Goal: Information Seeking & Learning: Learn about a topic

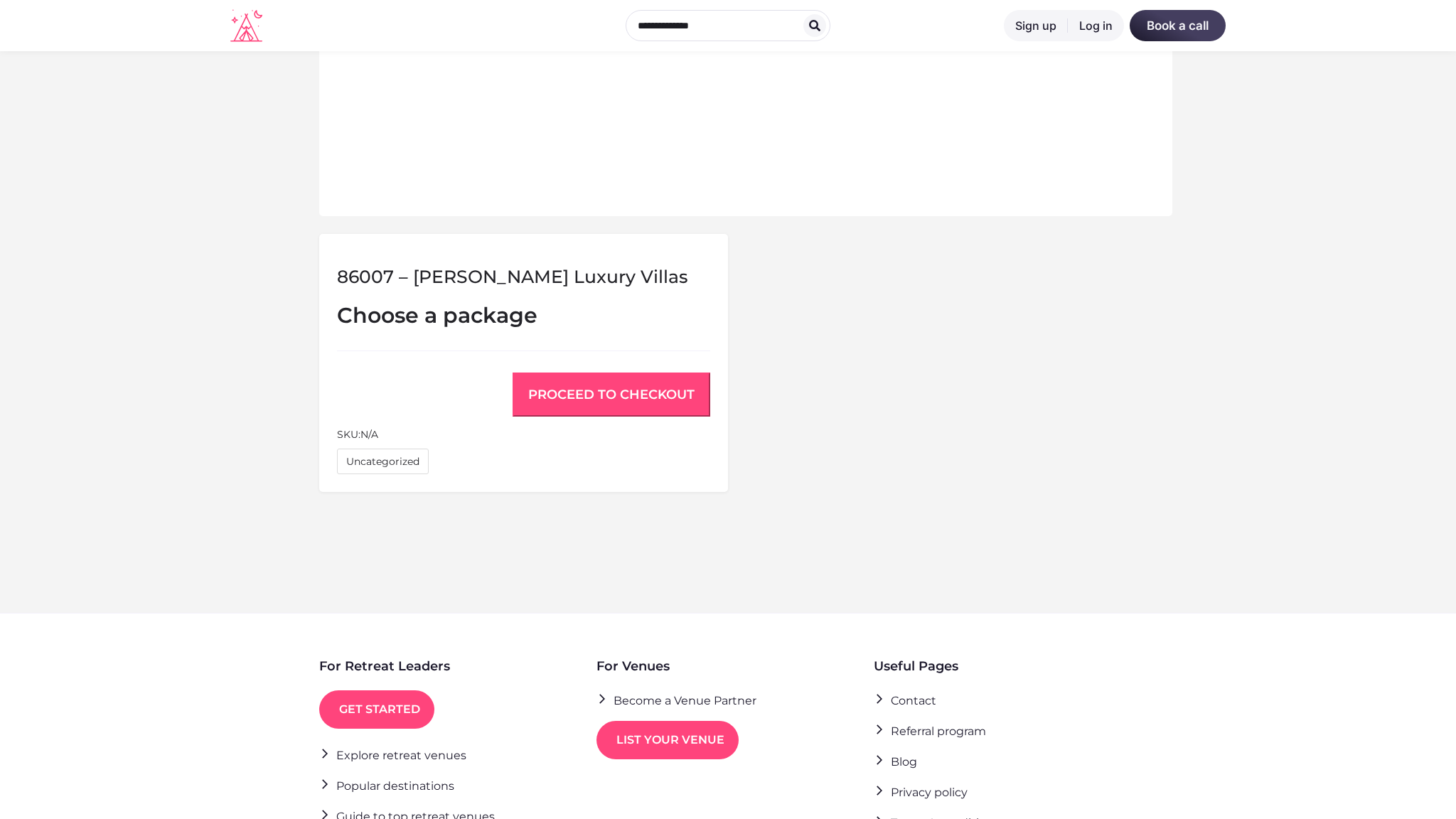
scroll to position [906, 0]
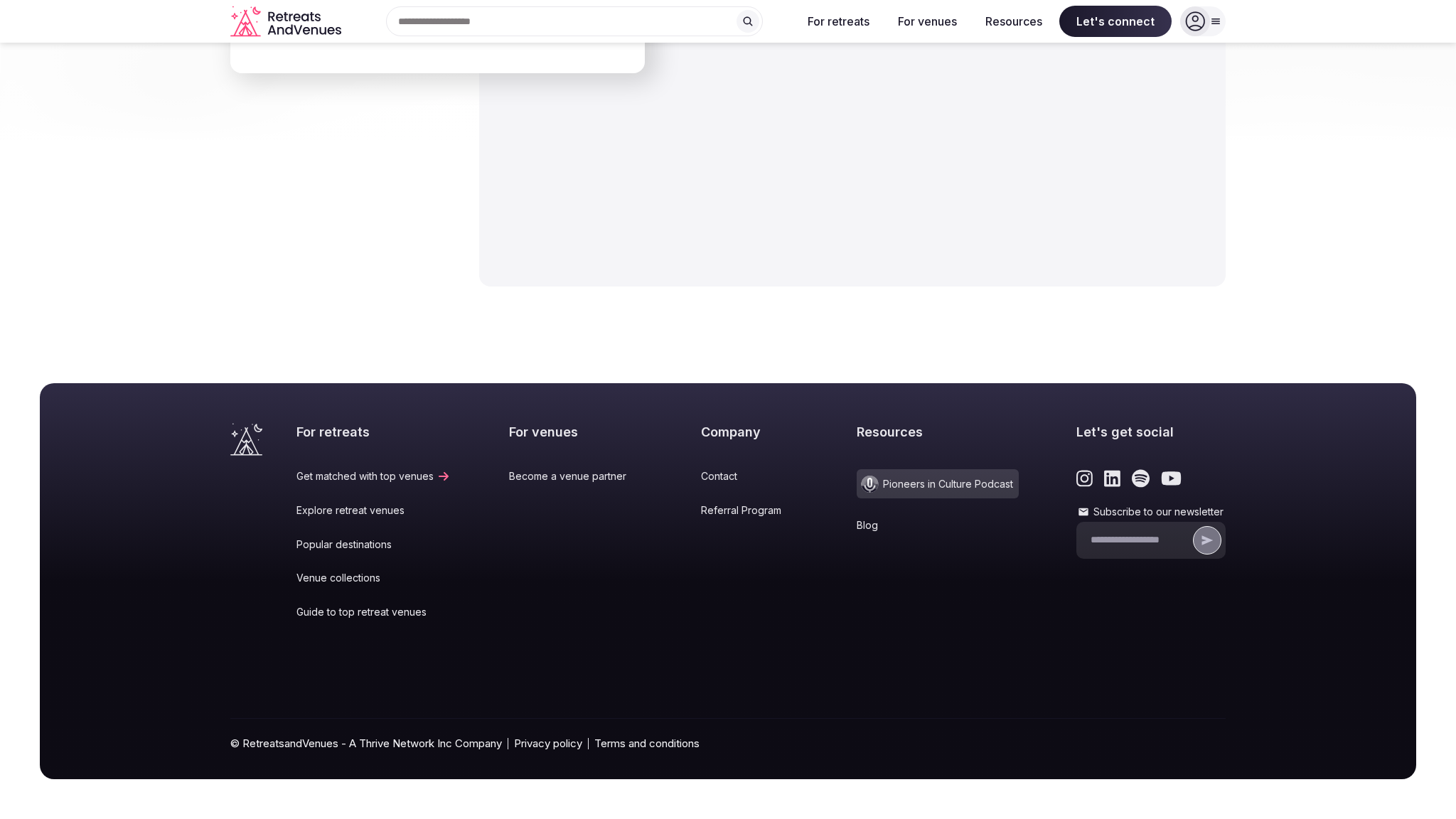
scroll to position [2090, 0]
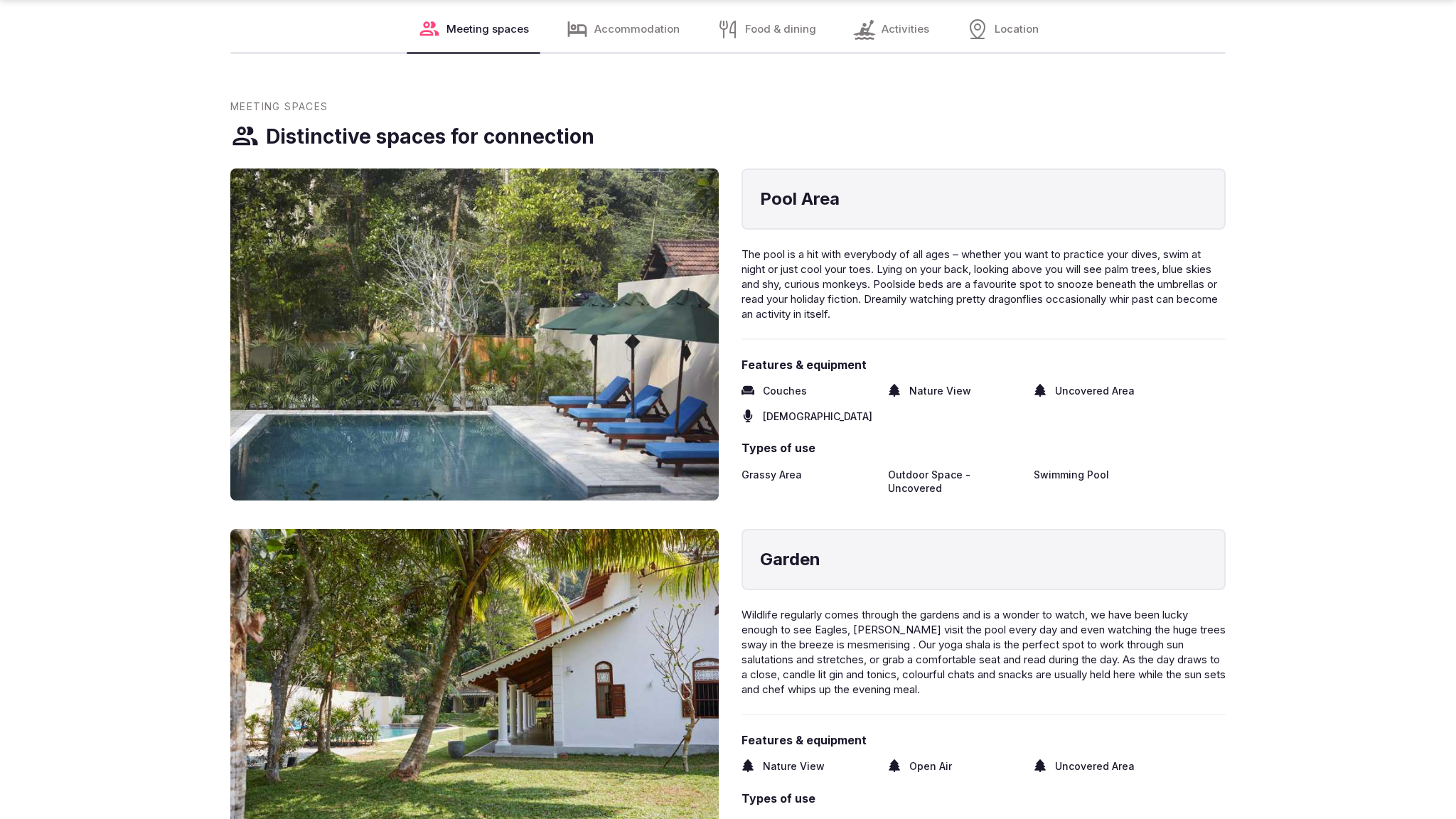
scroll to position [2324, 0]
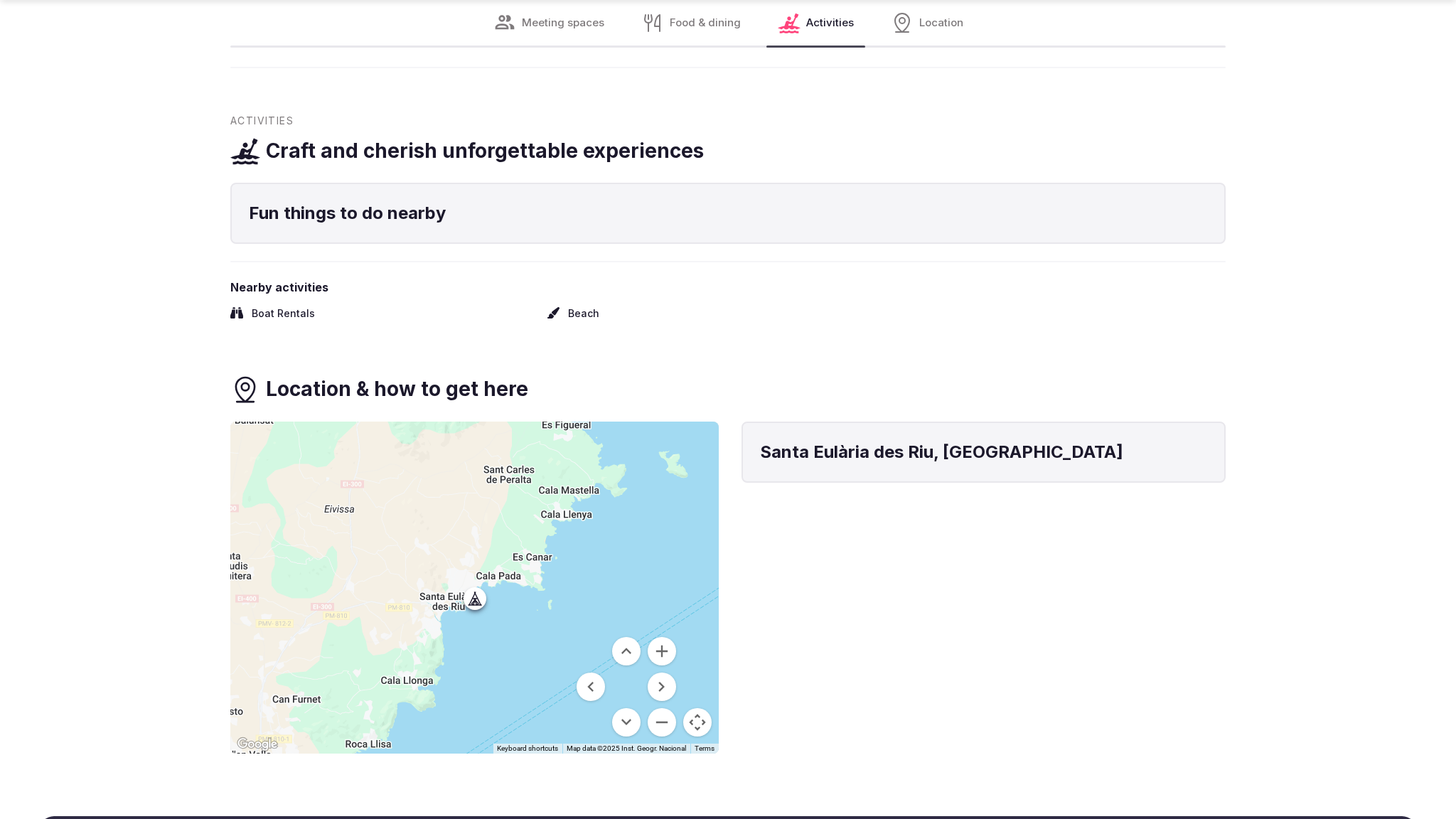
scroll to position [1179, 0]
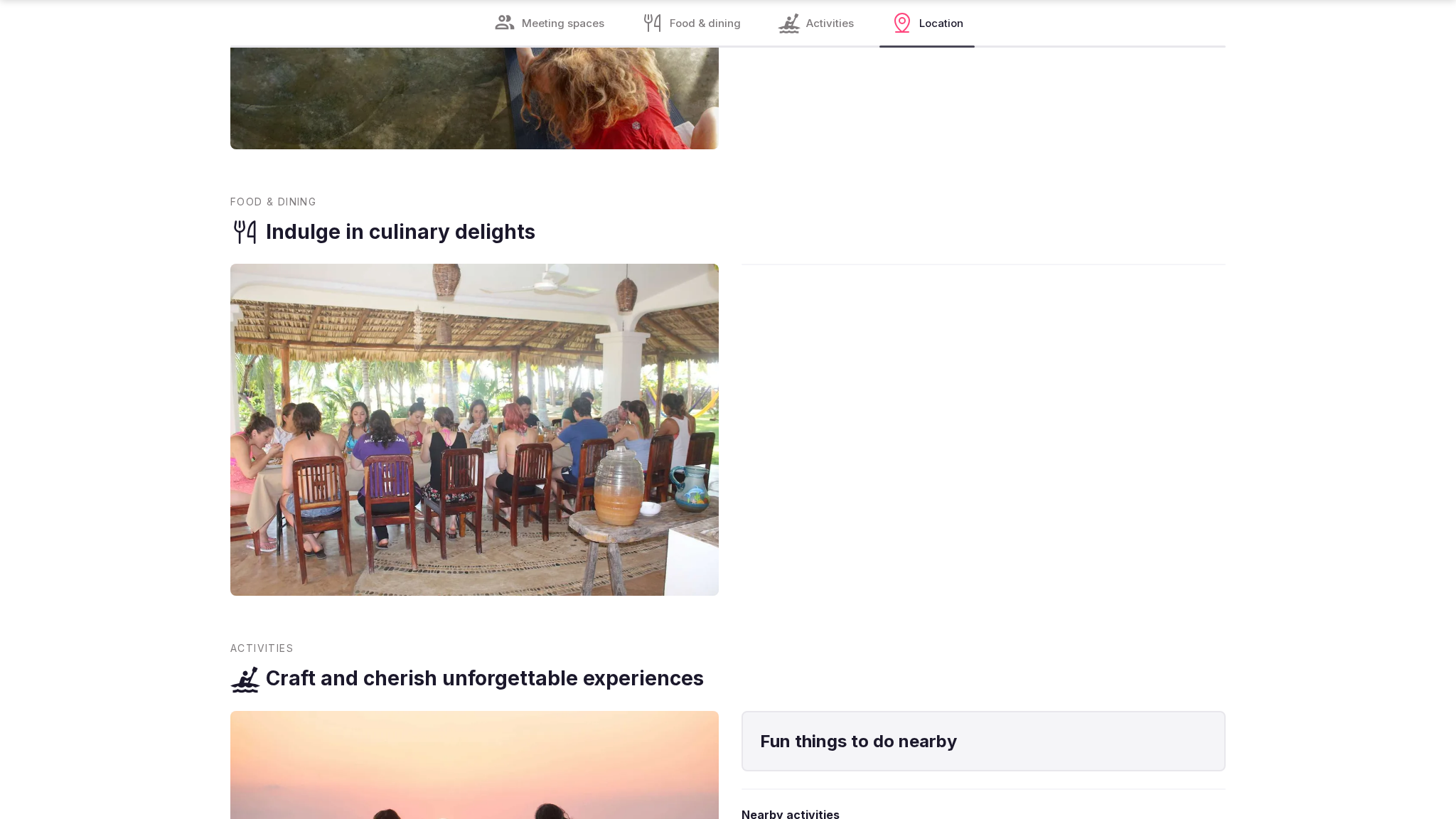
scroll to position [3064, 0]
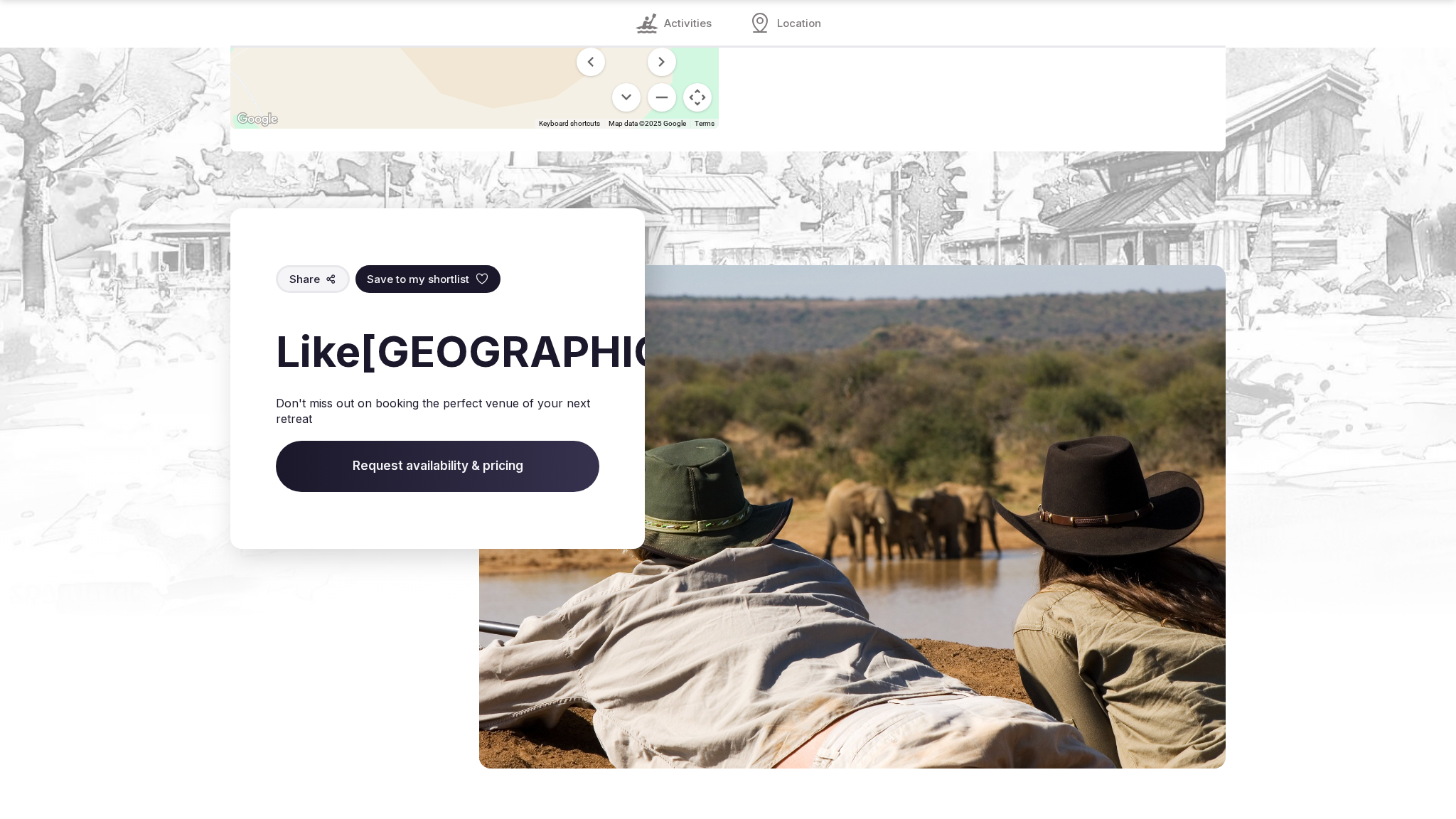
scroll to position [2012, 0]
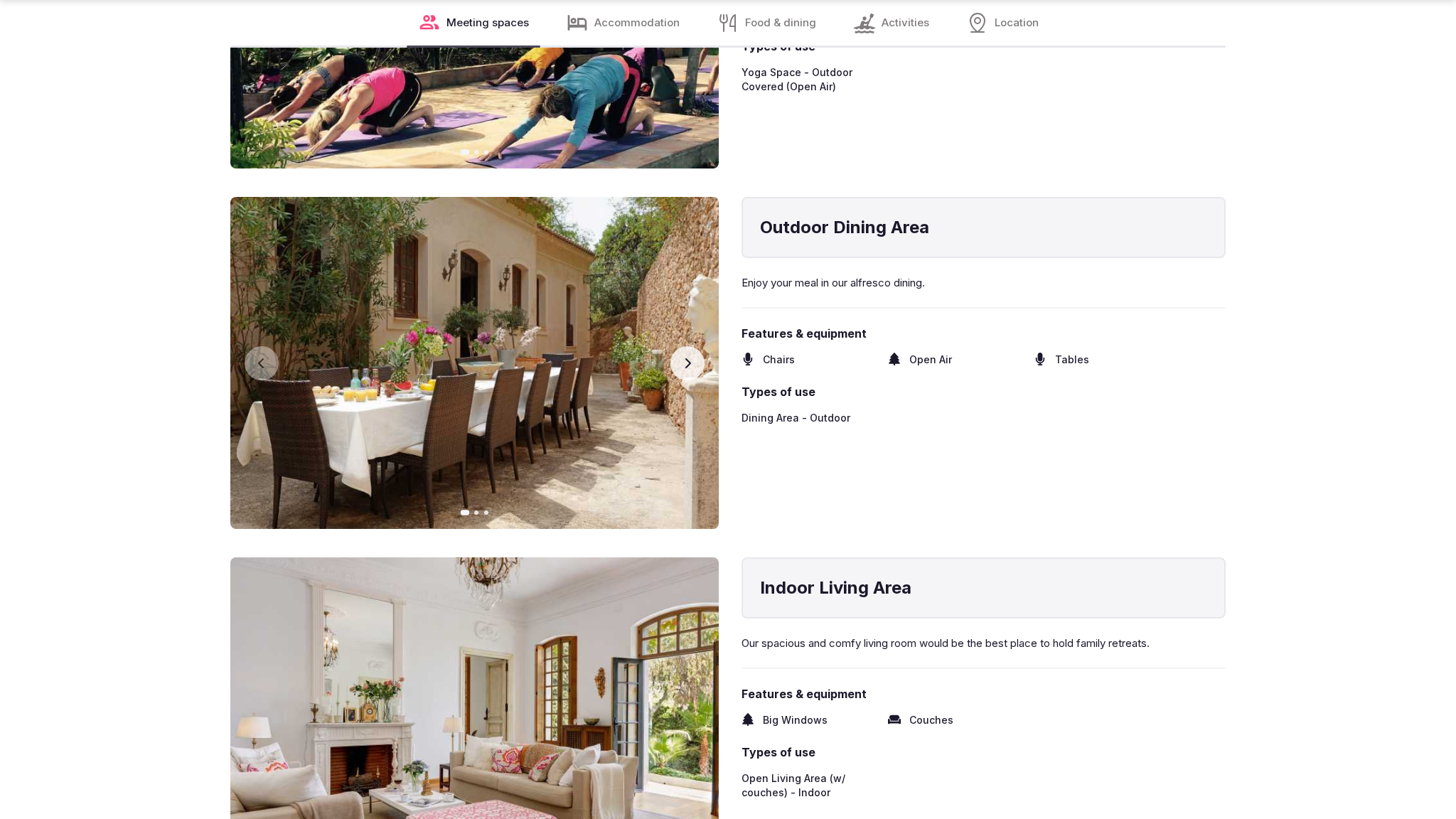
scroll to position [3065, 0]
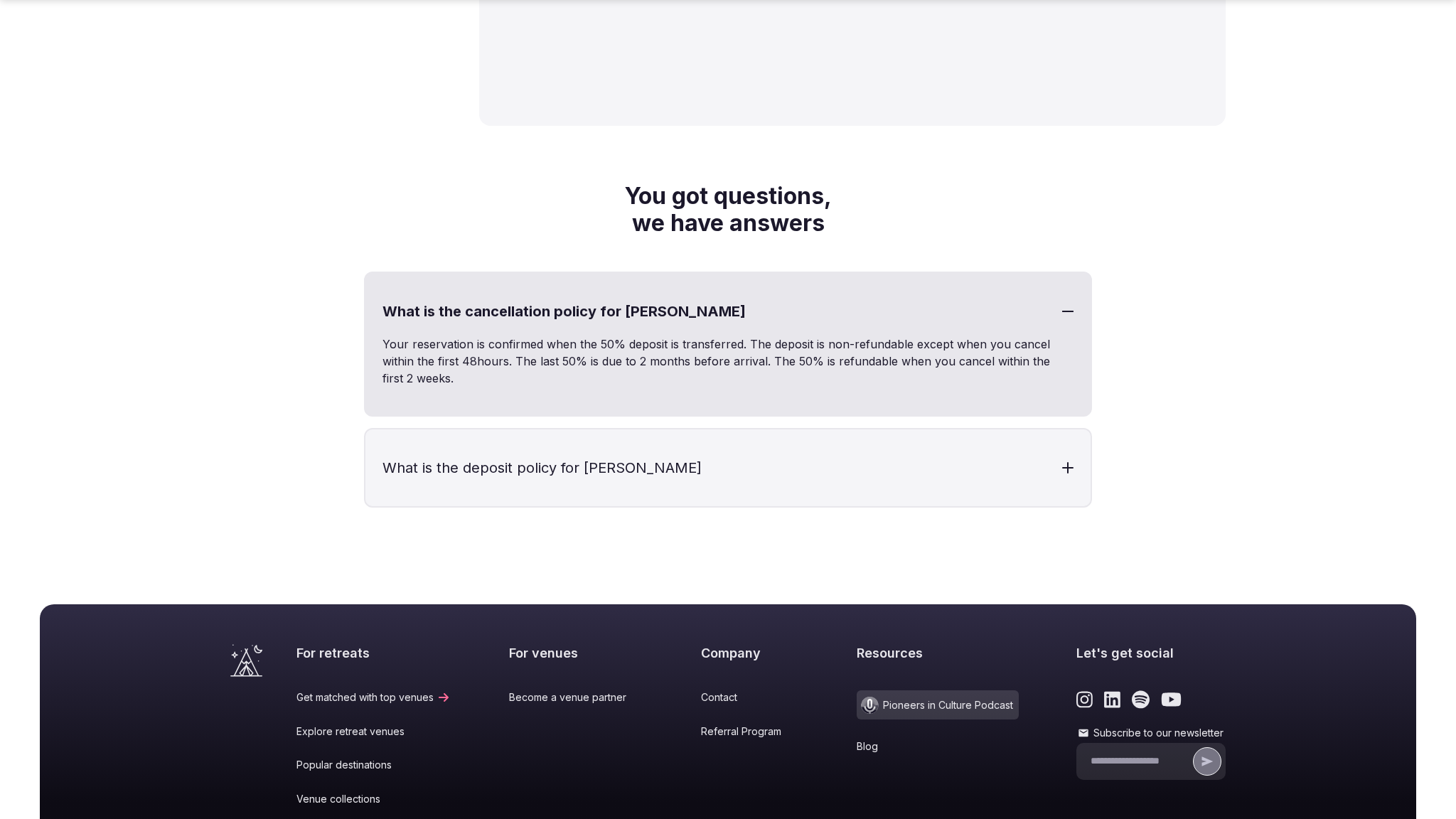
scroll to position [2481, 0]
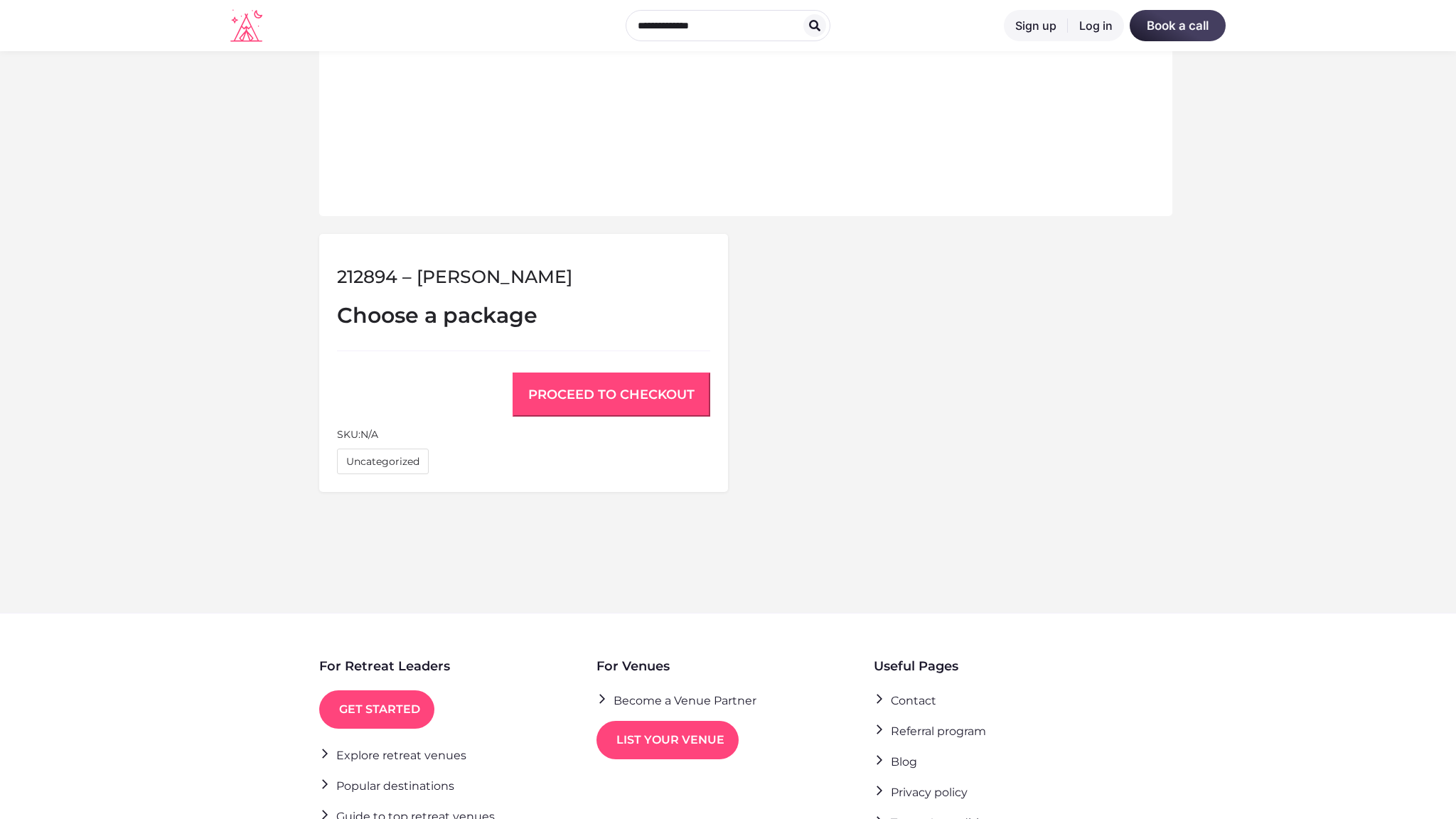
scroll to position [906, 0]
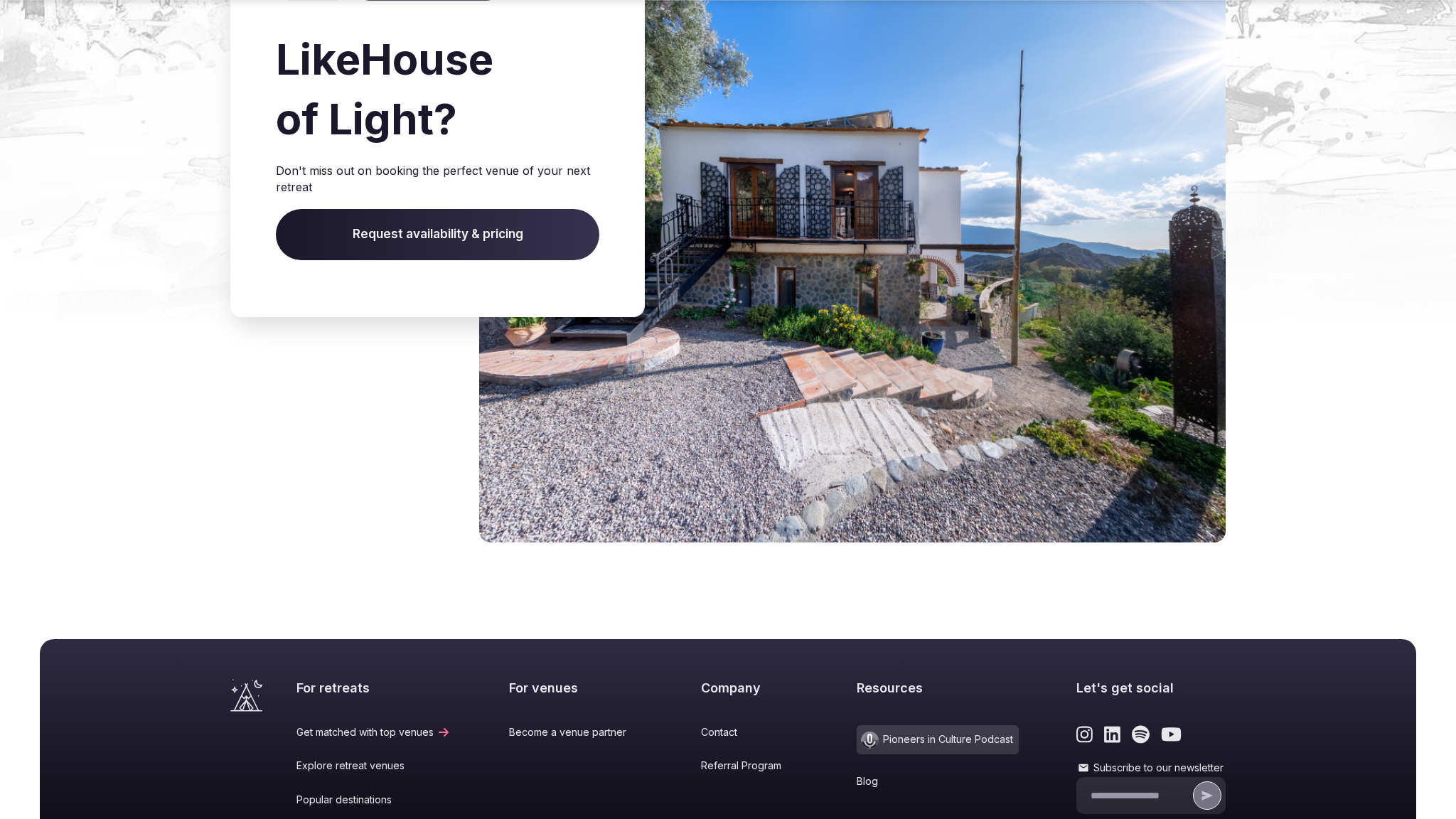
scroll to position [1743, 0]
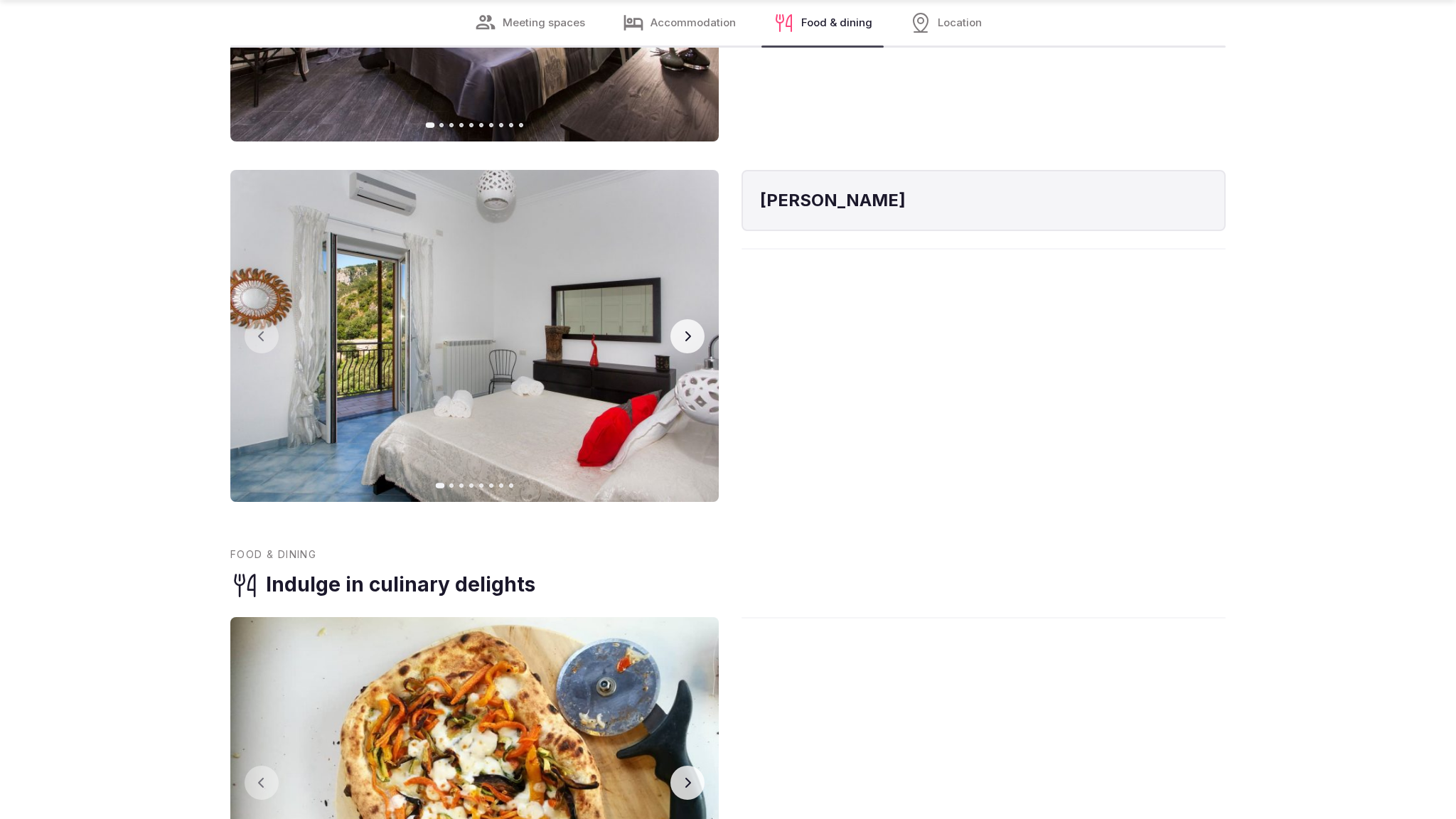
scroll to position [3018, 0]
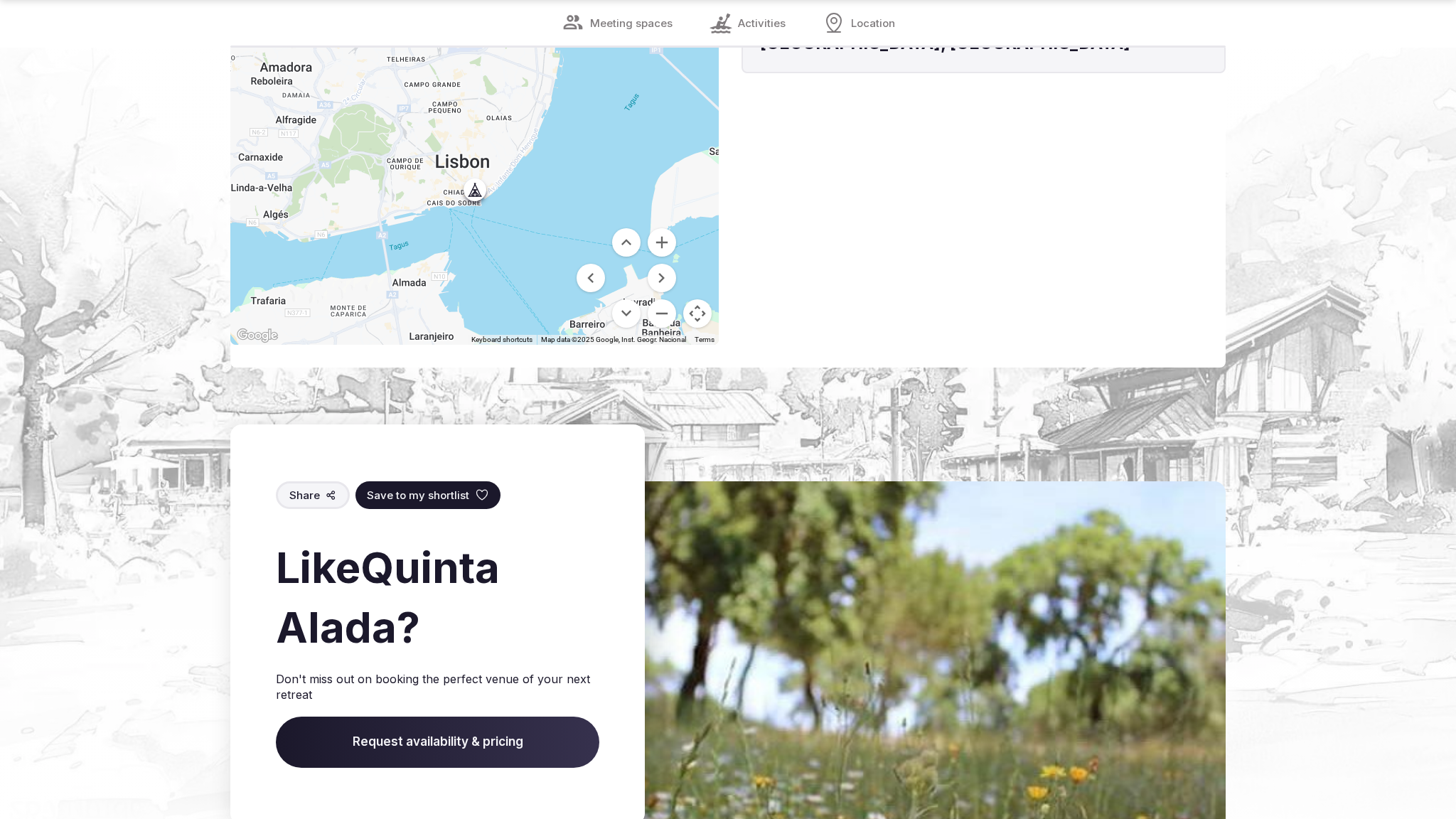
scroll to position [2234, 0]
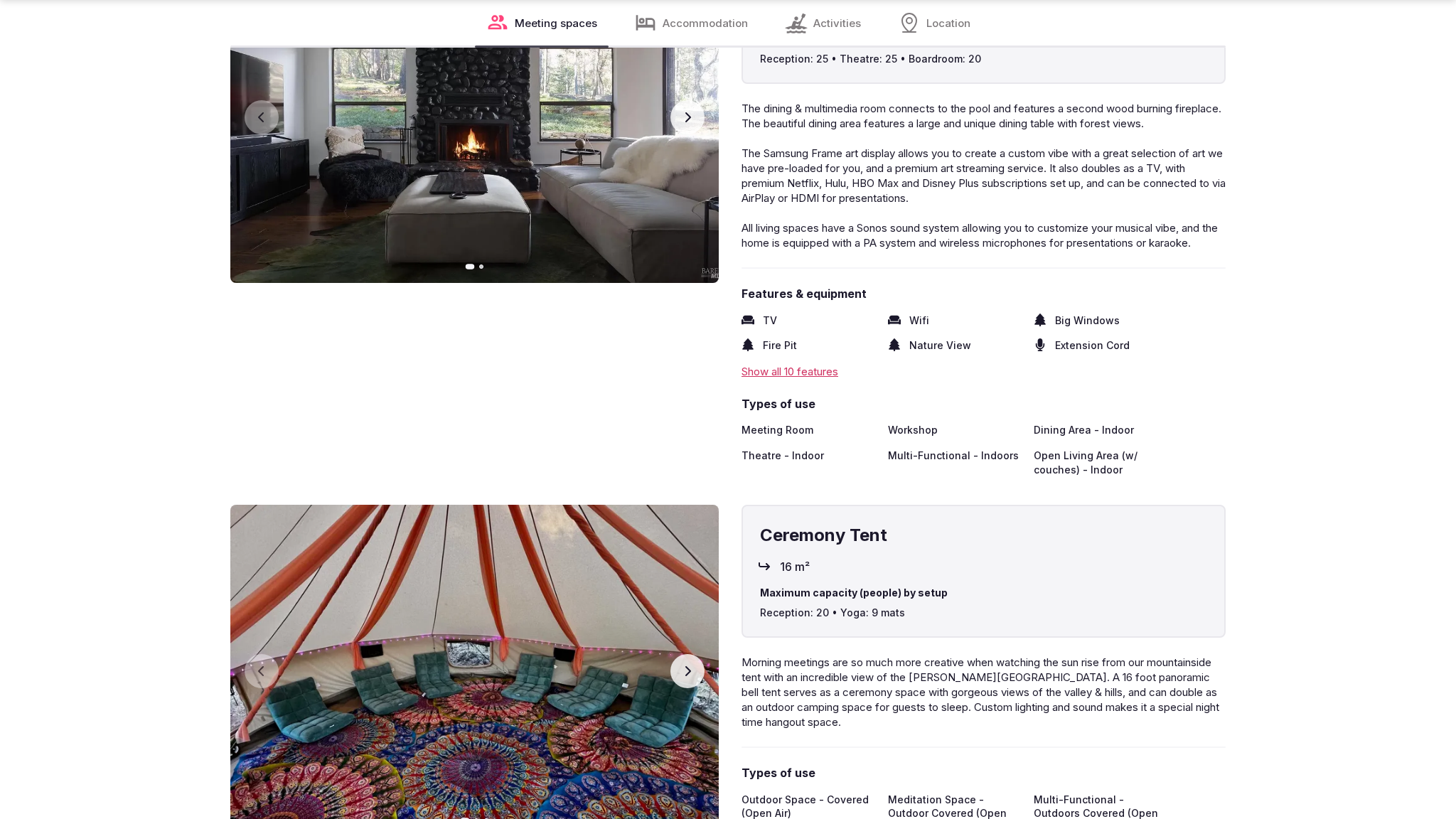
scroll to position [3065, 0]
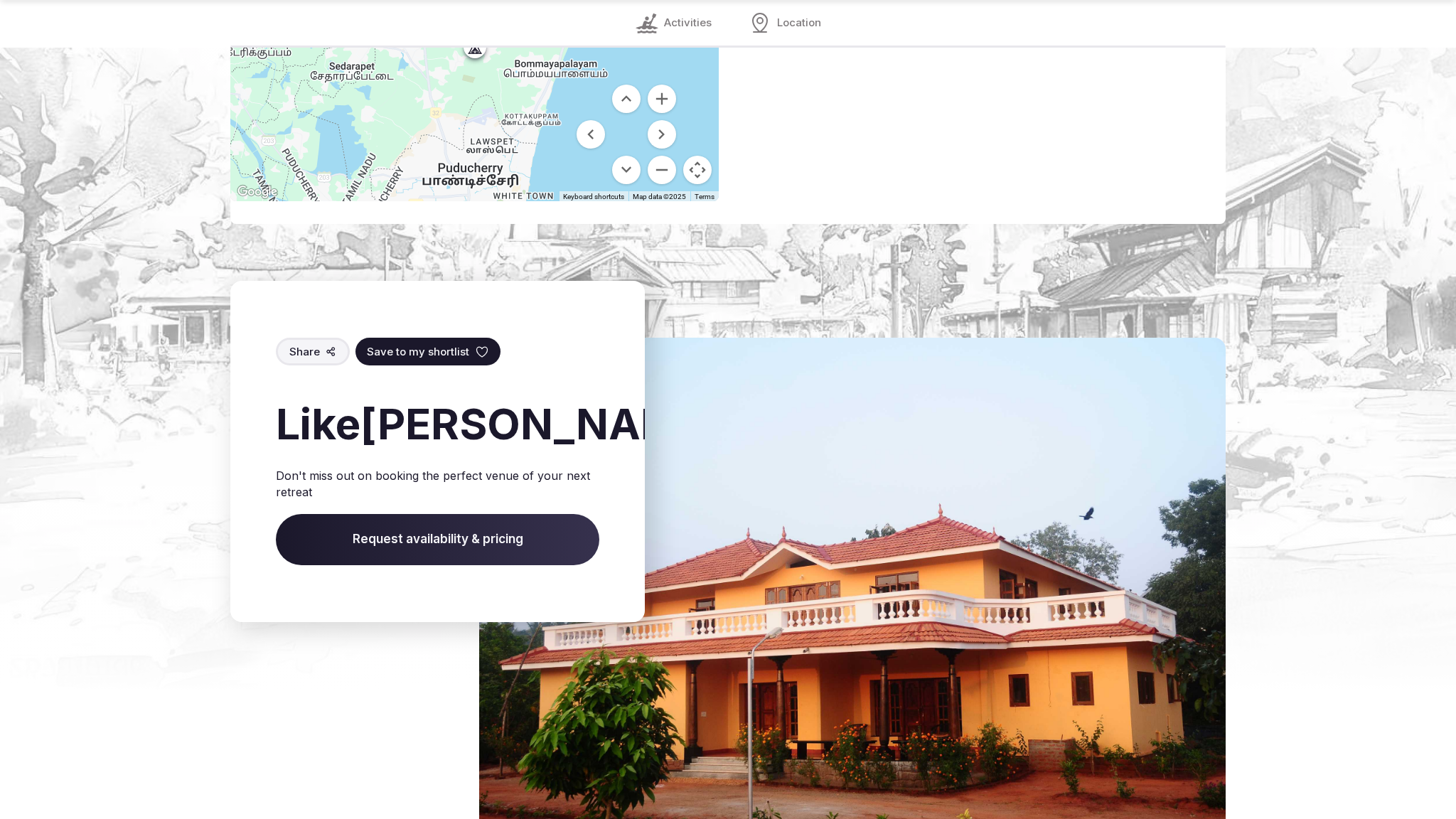
scroll to position [2082, 0]
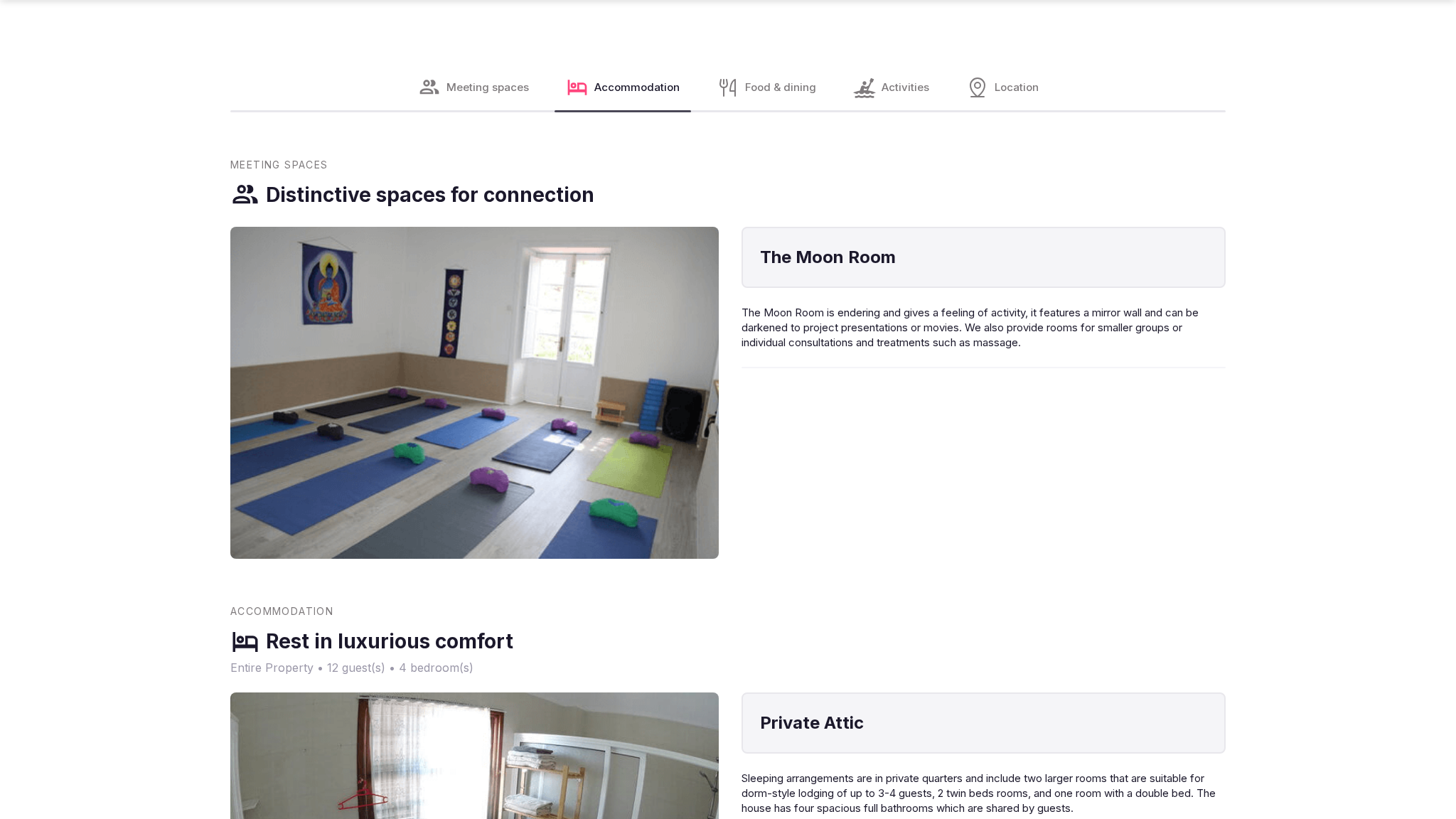
scroll to position [2281, 0]
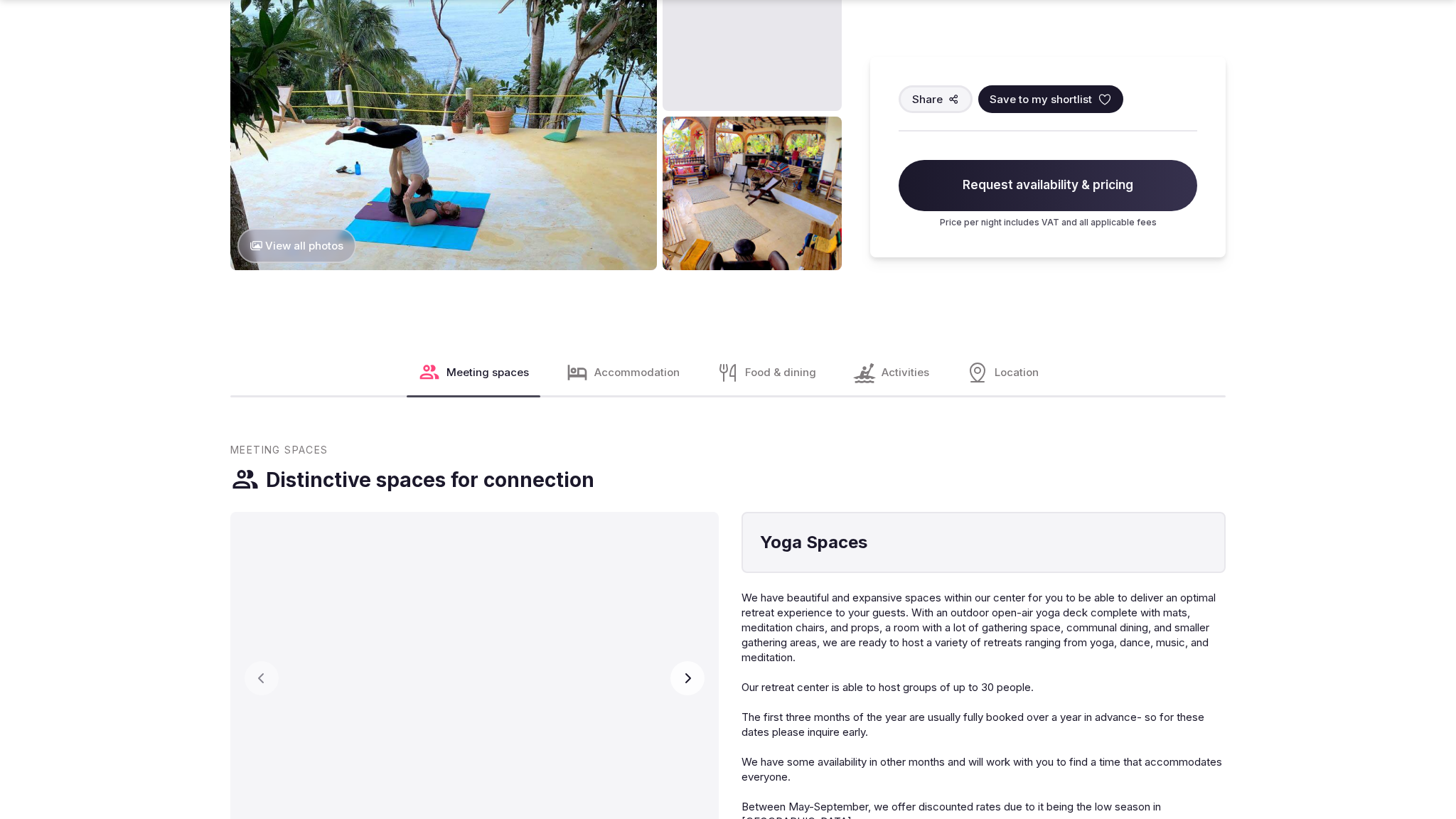
scroll to position [2320, 0]
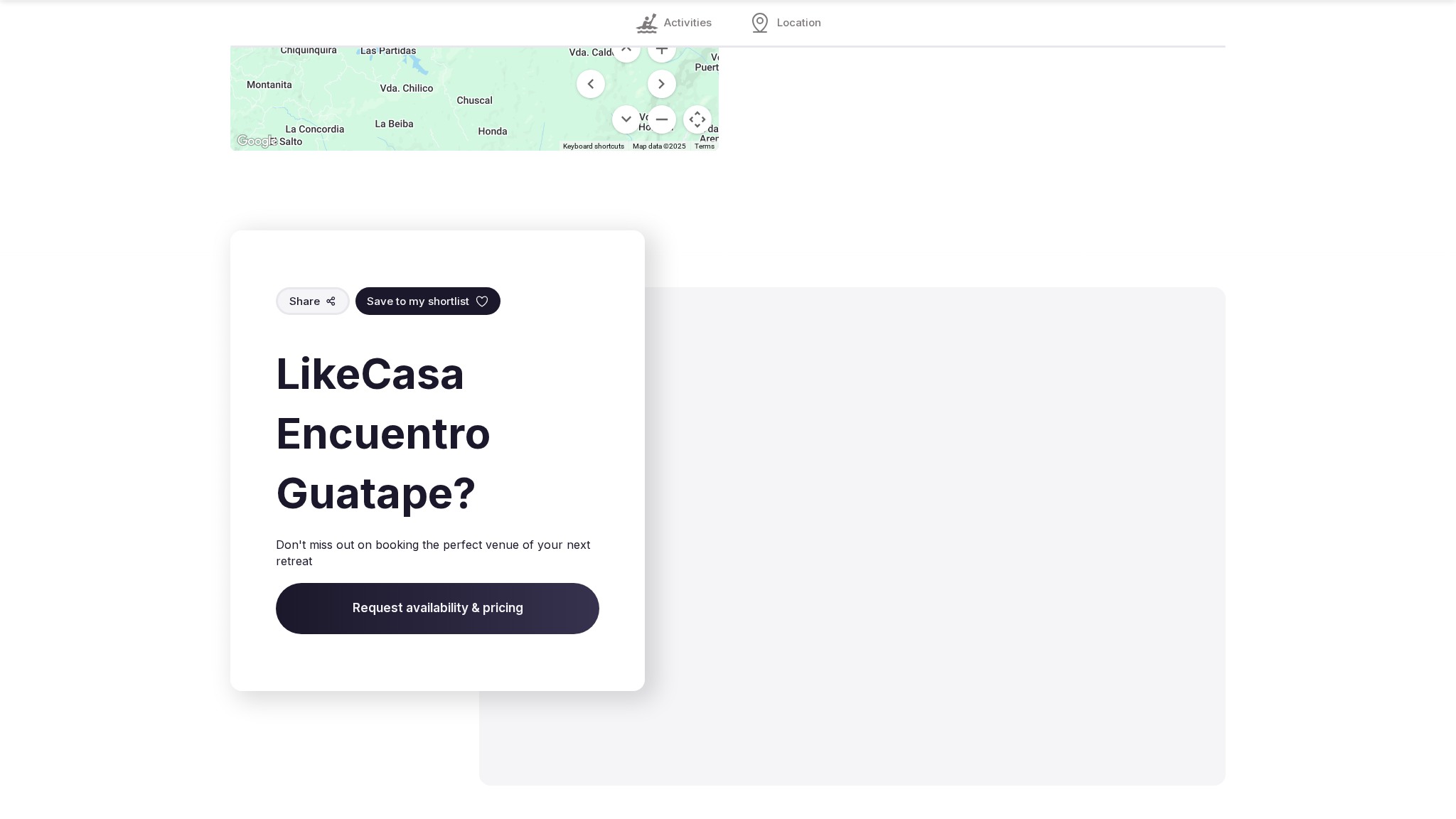
scroll to position [2033, 0]
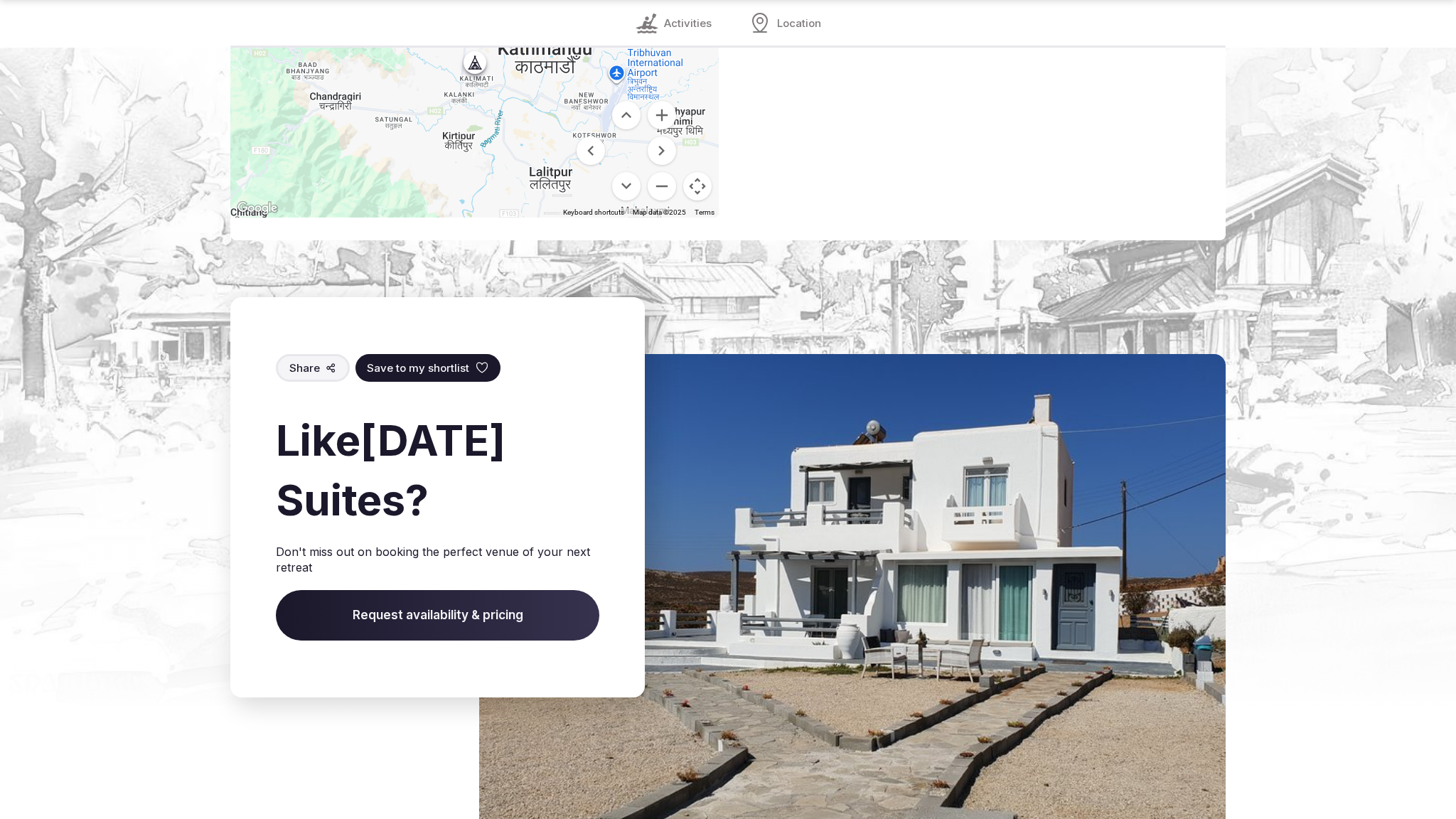
scroll to position [2085, 0]
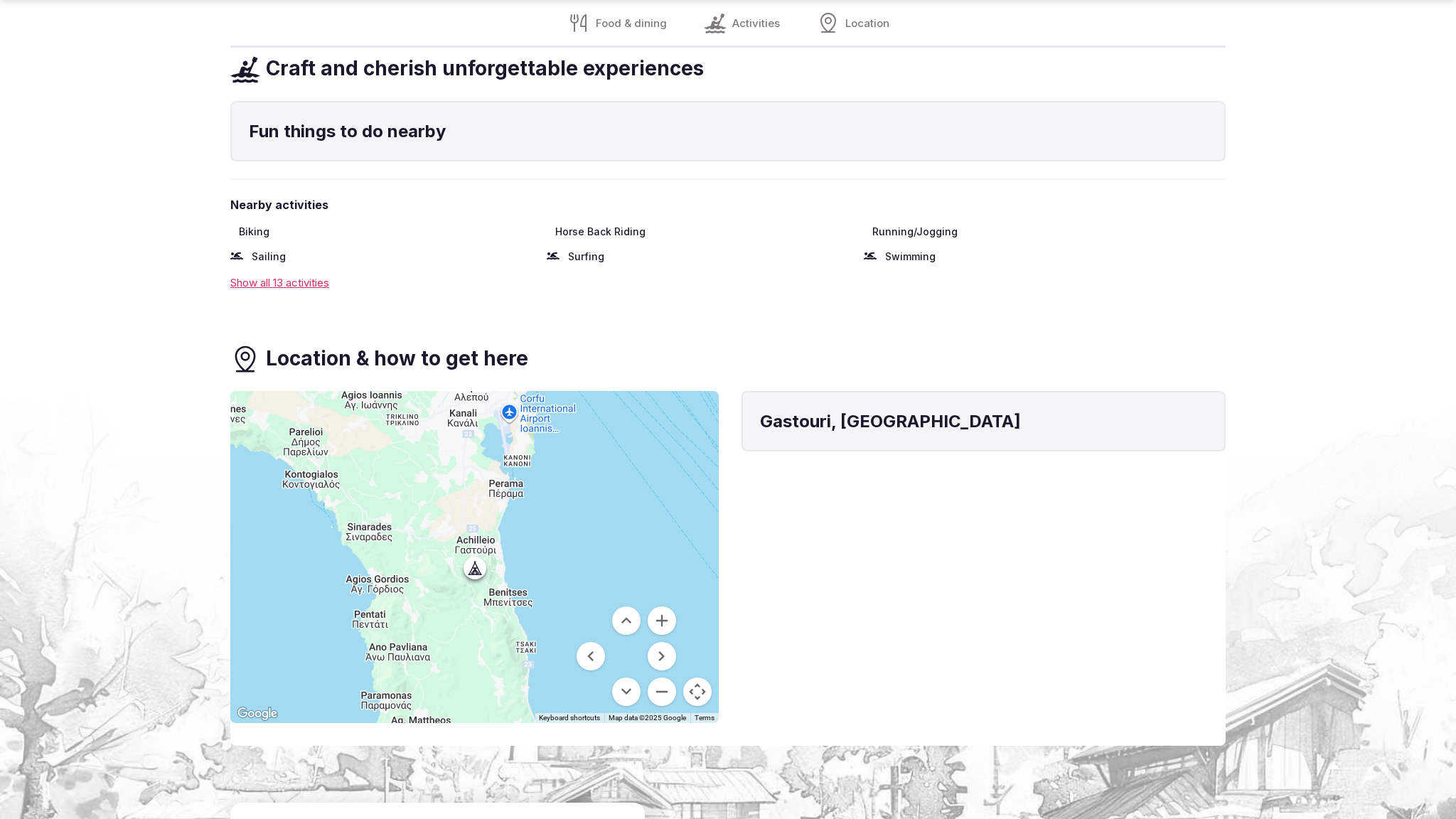
scroll to position [2276, 0]
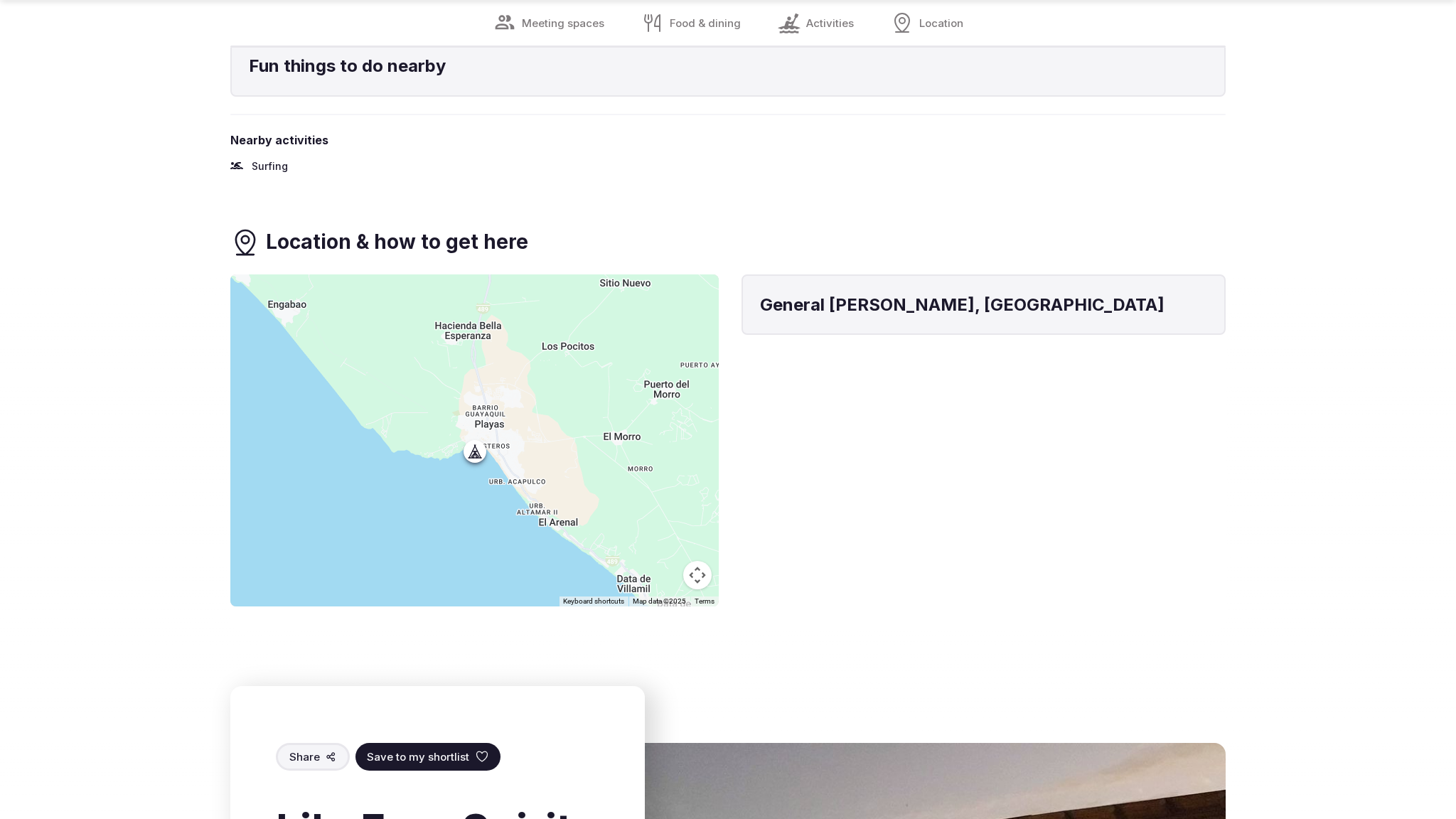
scroll to position [2276, 0]
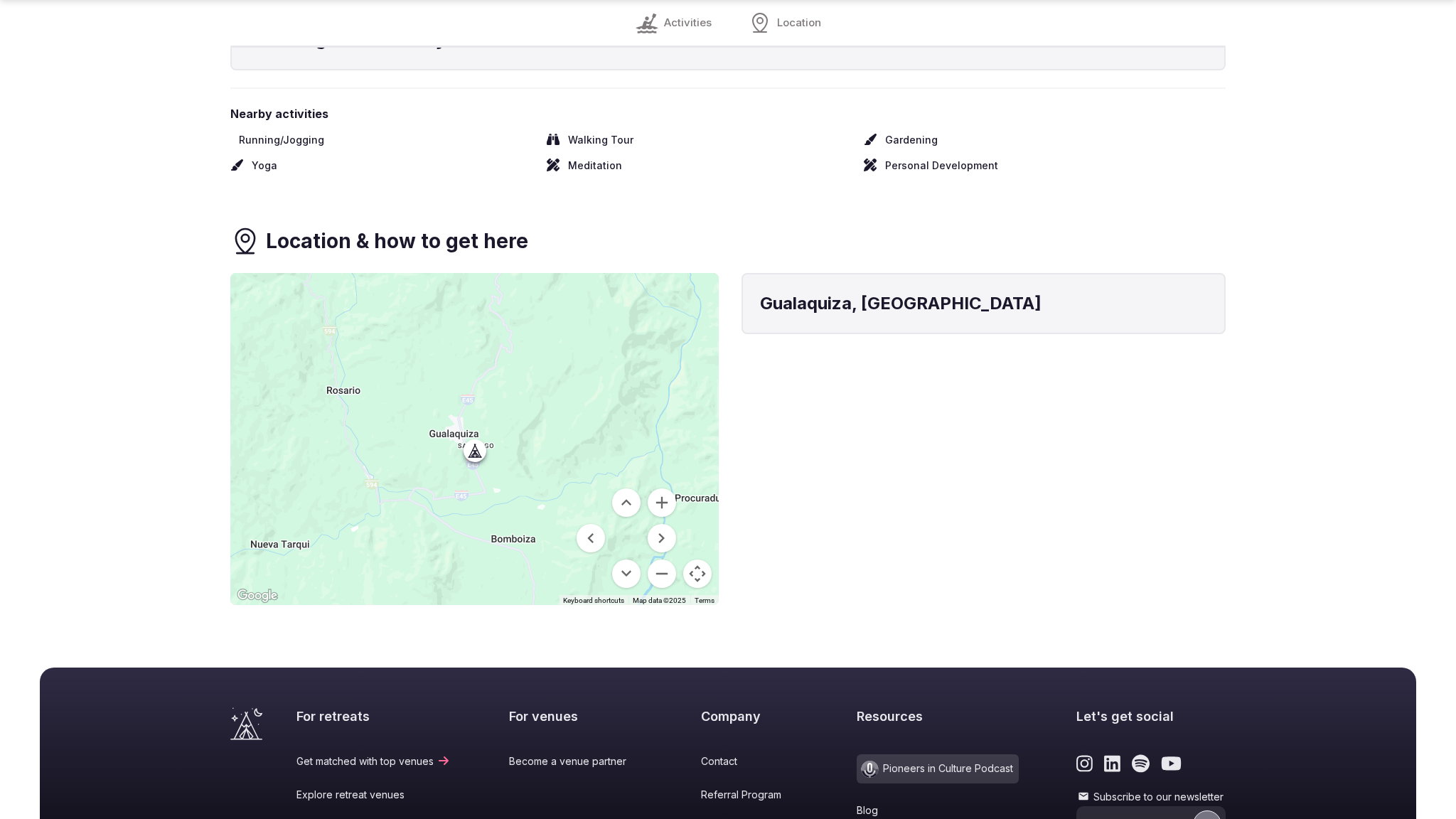
scroll to position [1031, 0]
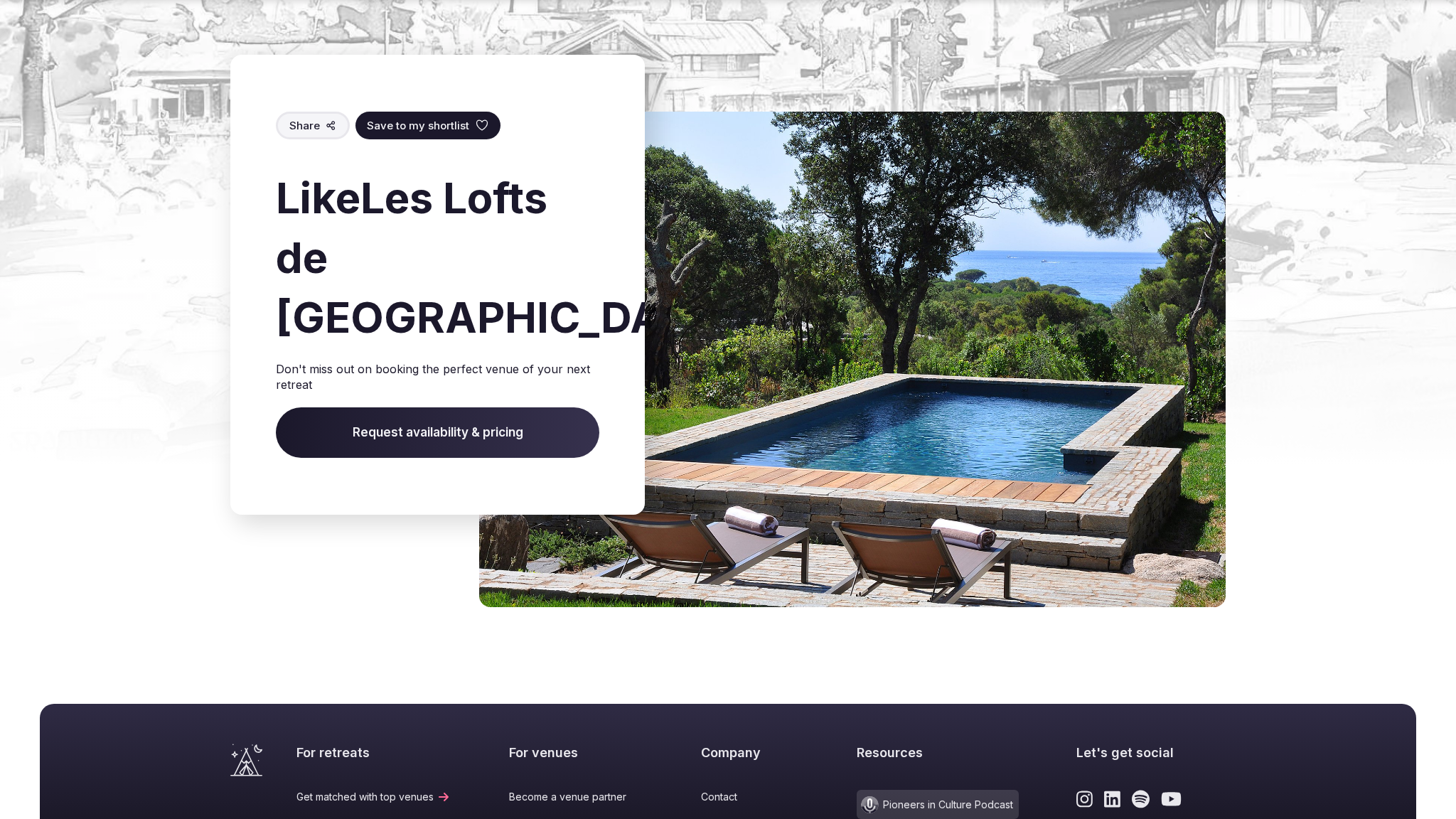
scroll to position [1808, 0]
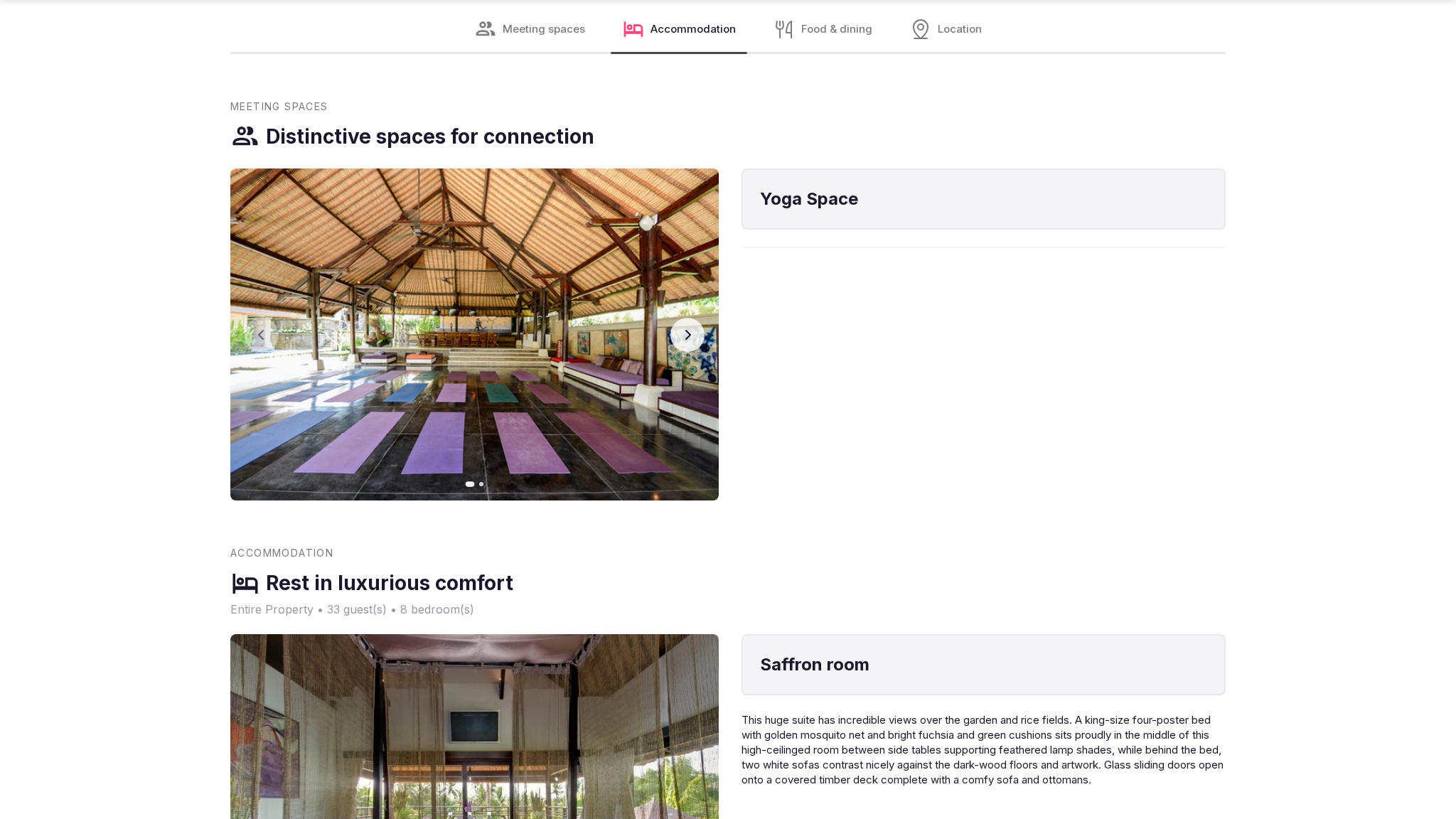
scroll to position [2324, 0]
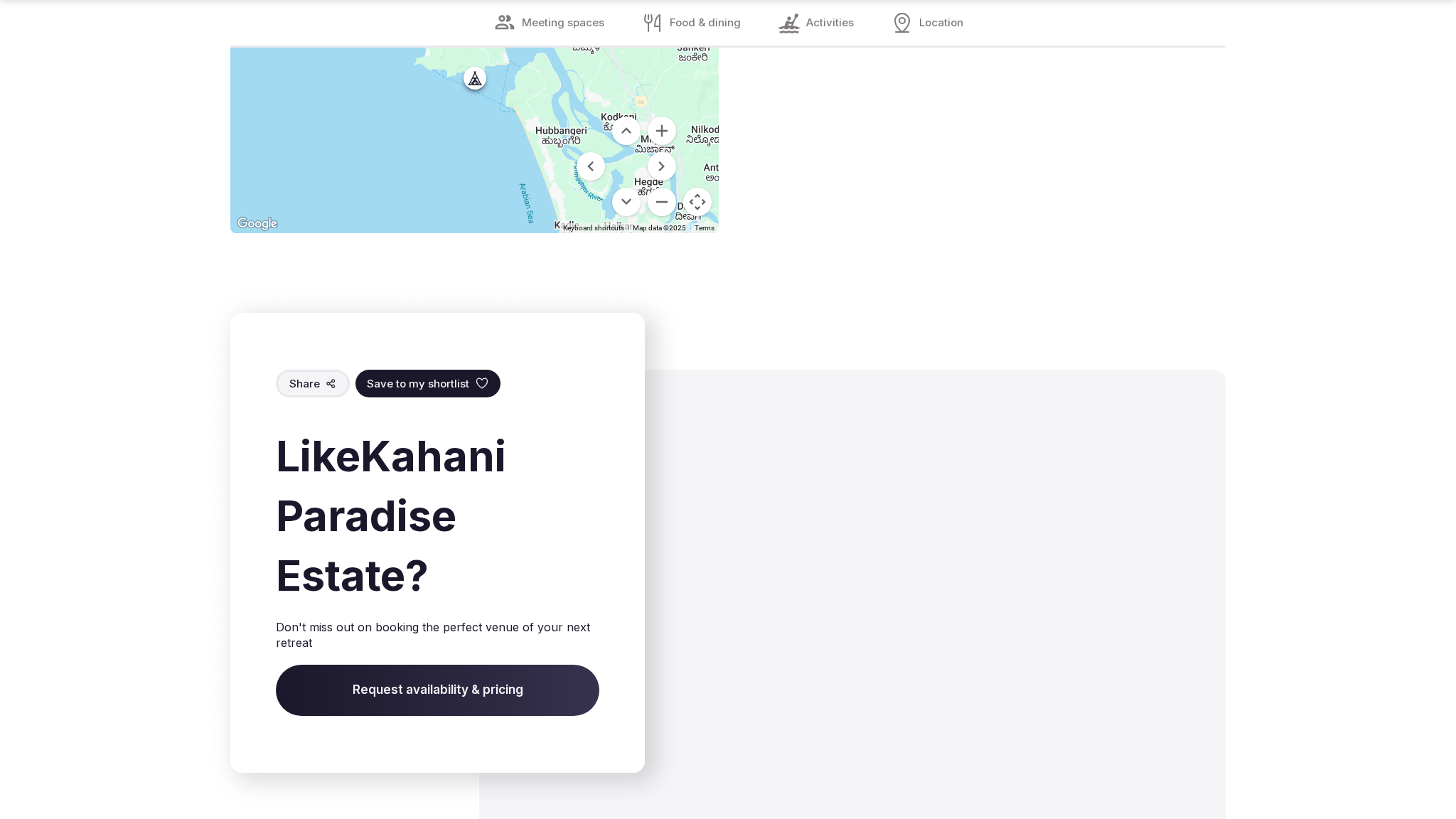
scroll to position [2068, 0]
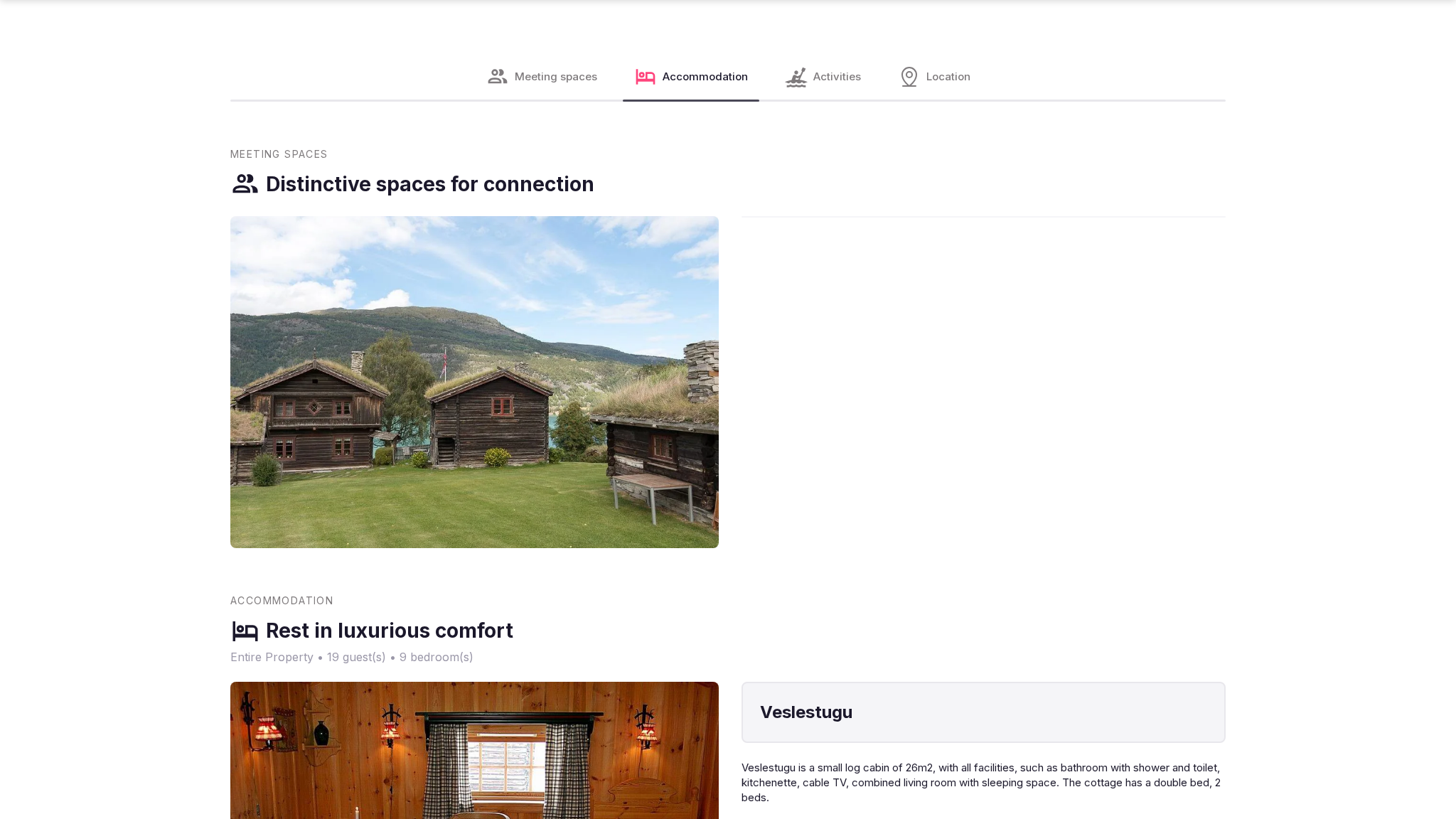
scroll to position [2324, 0]
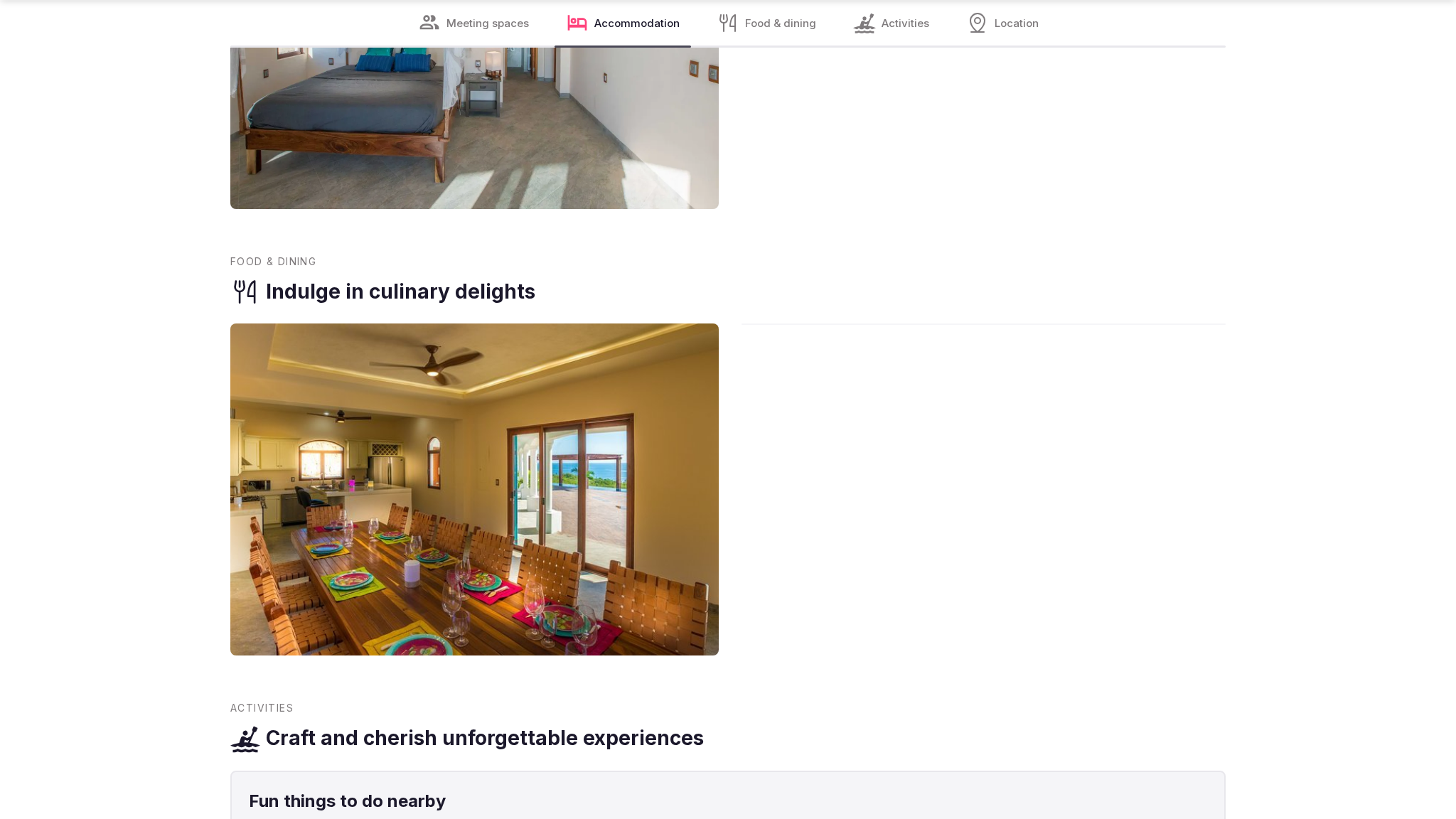
scroll to position [3018, 0]
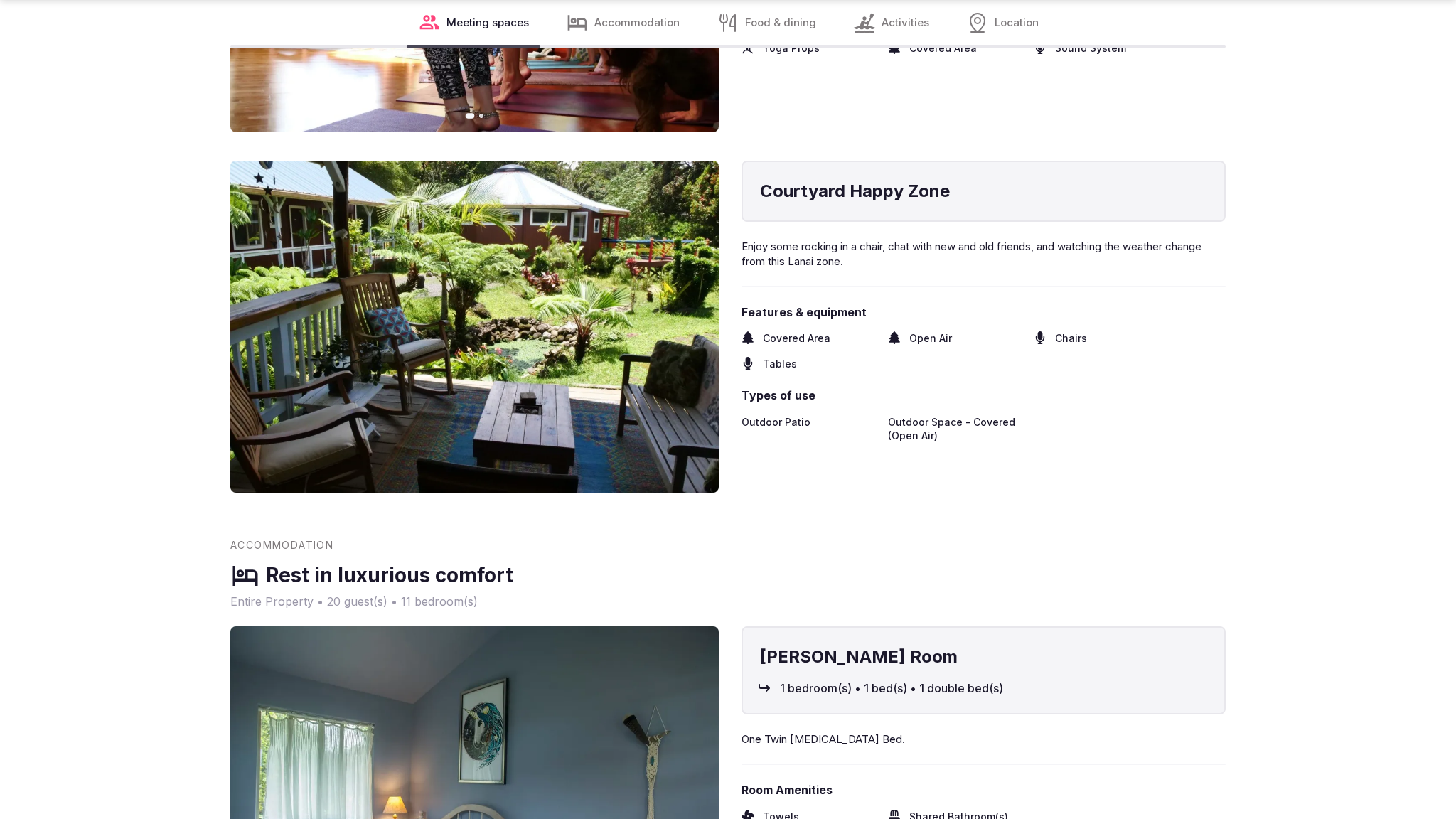
scroll to position [3065, 0]
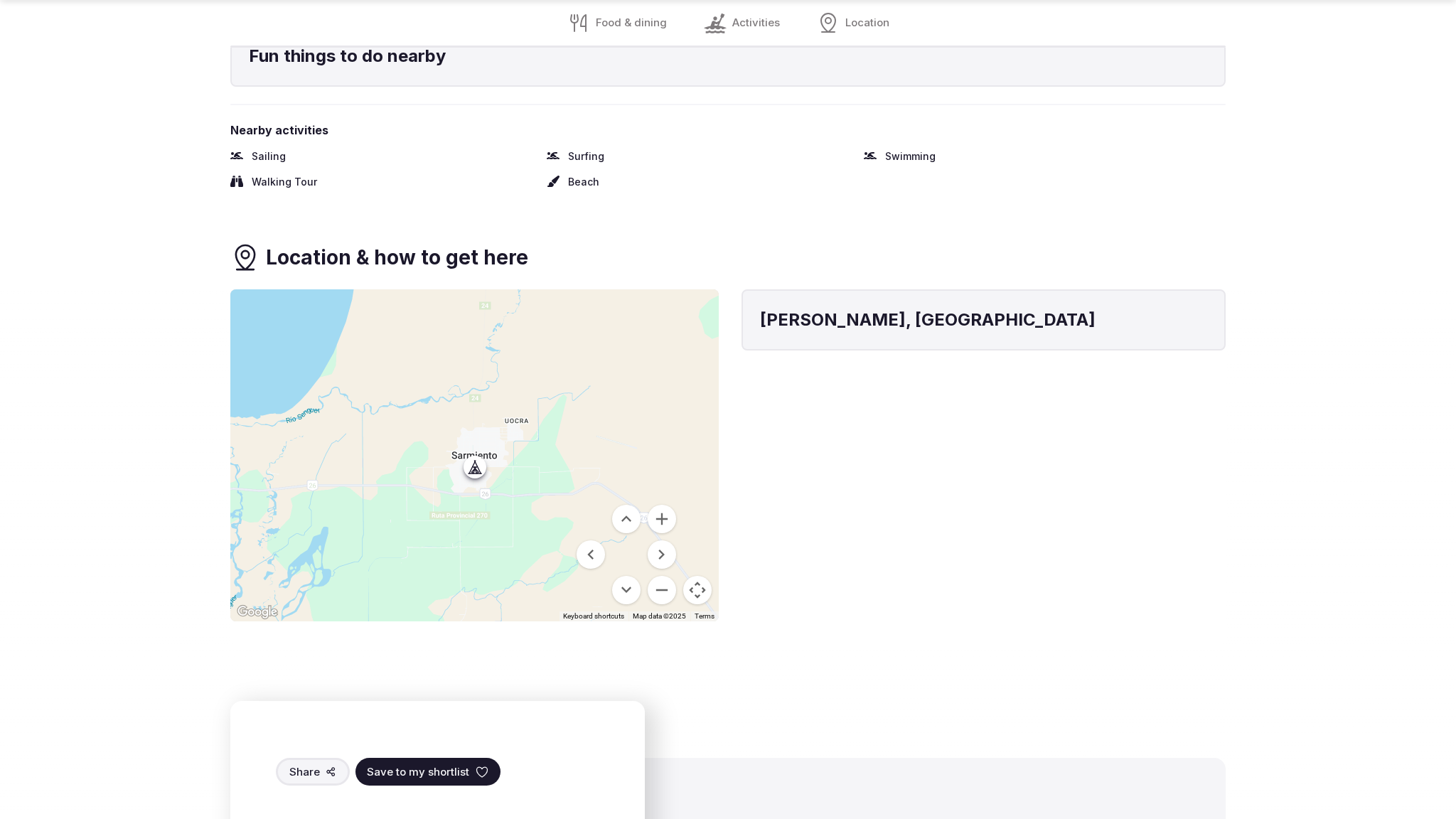
scroll to position [2276, 0]
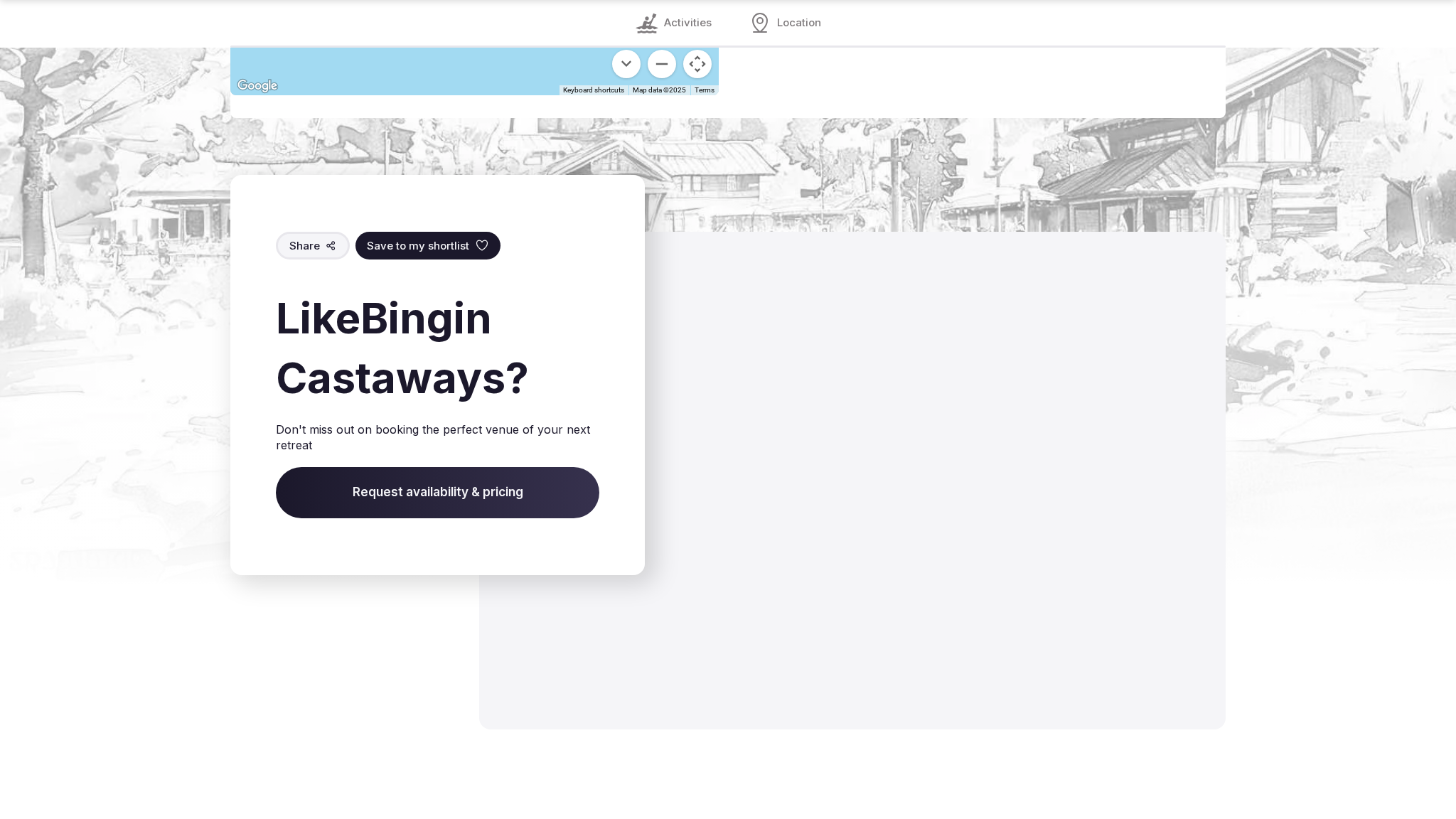
scroll to position [1935, 0]
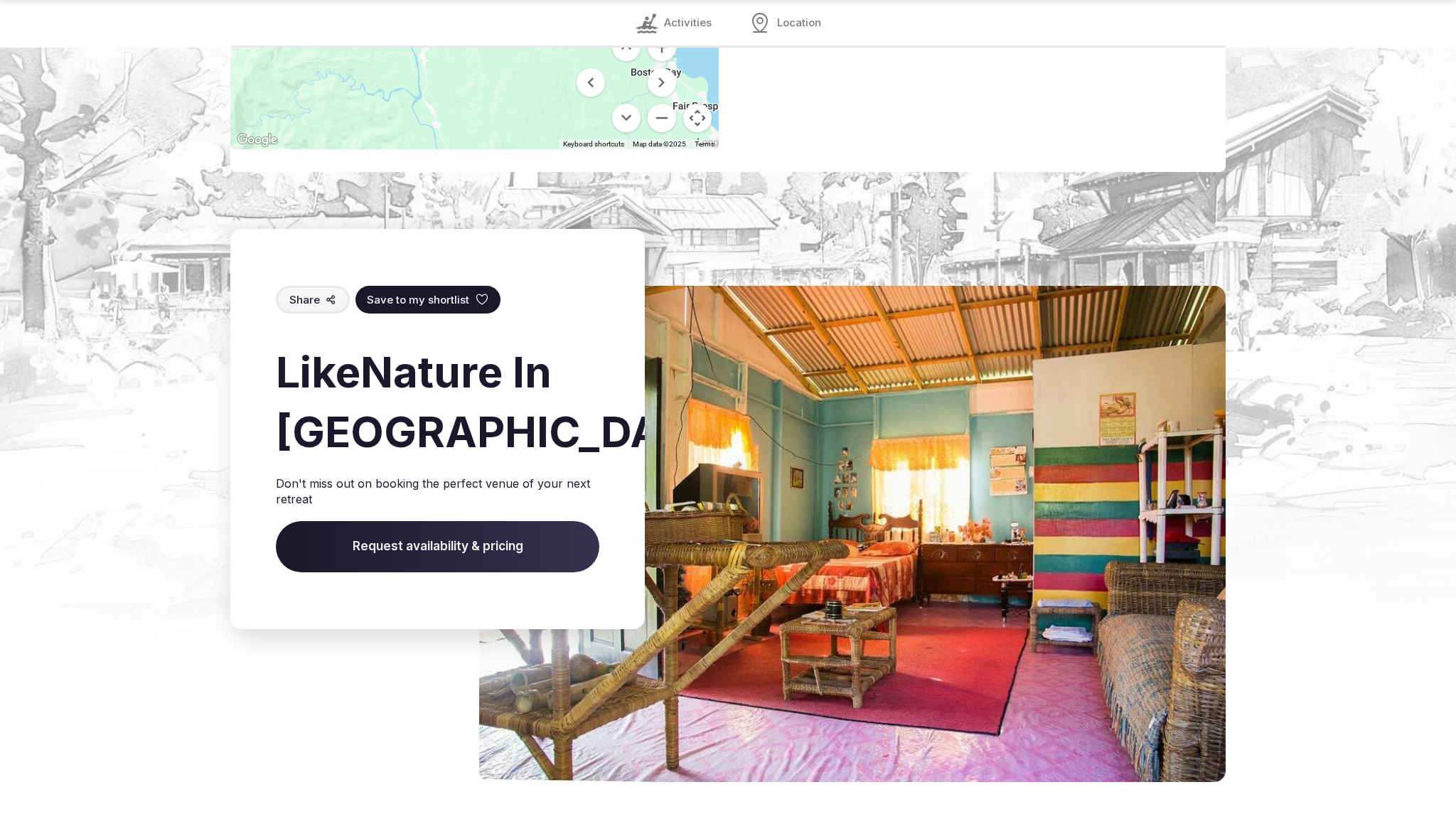
scroll to position [2024, 0]
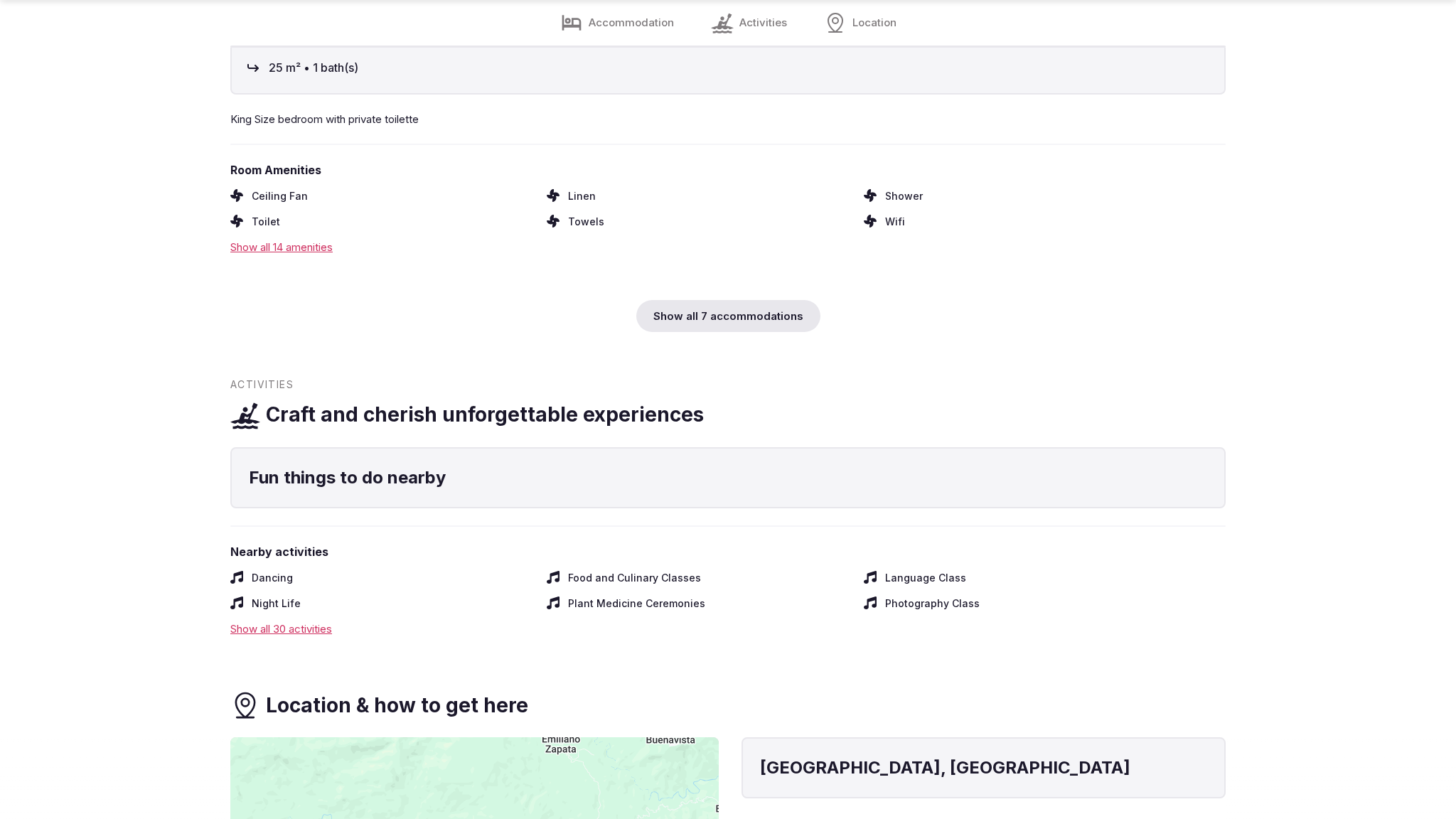
scroll to position [2276, 0]
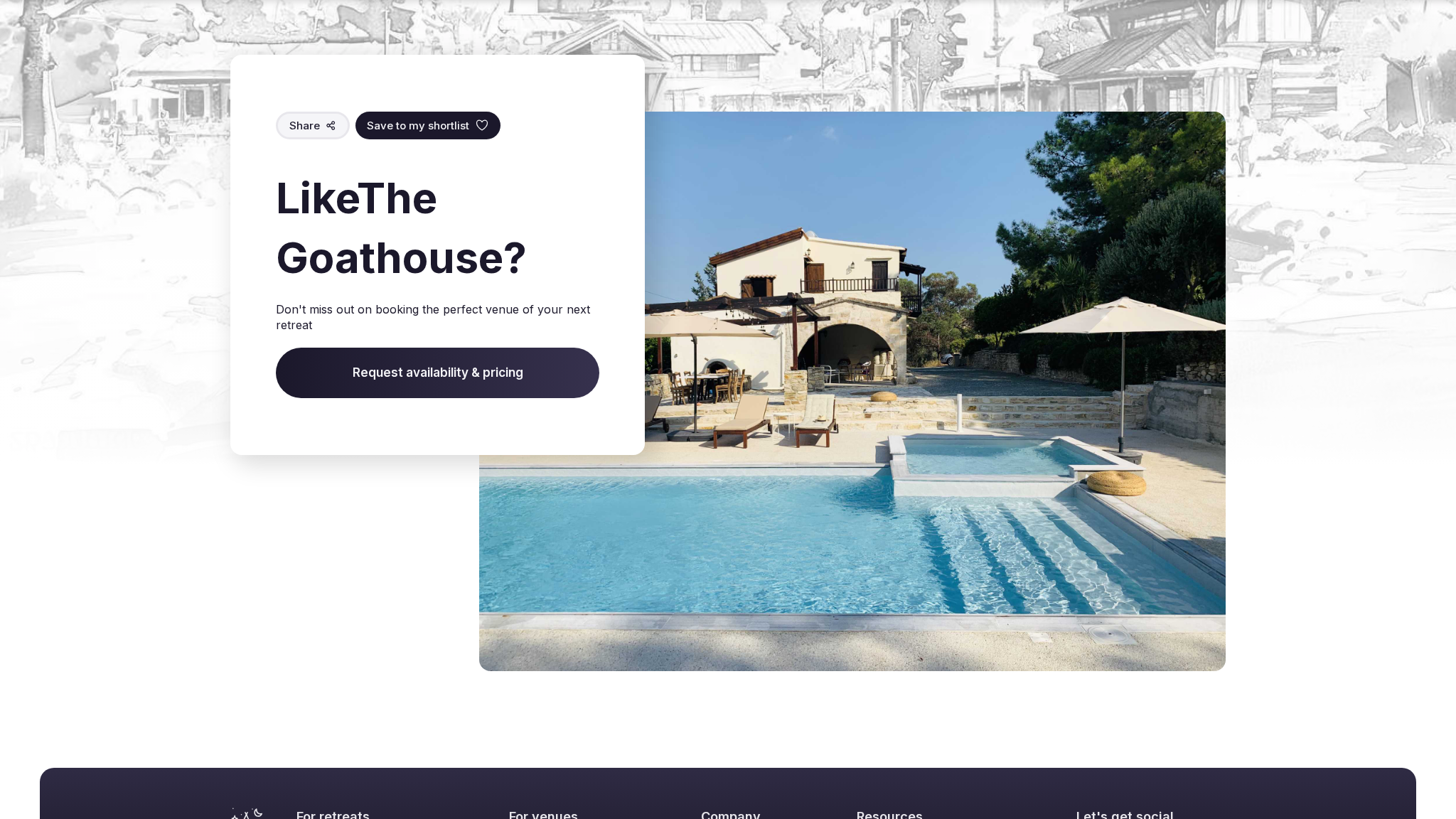
scroll to position [1873, 0]
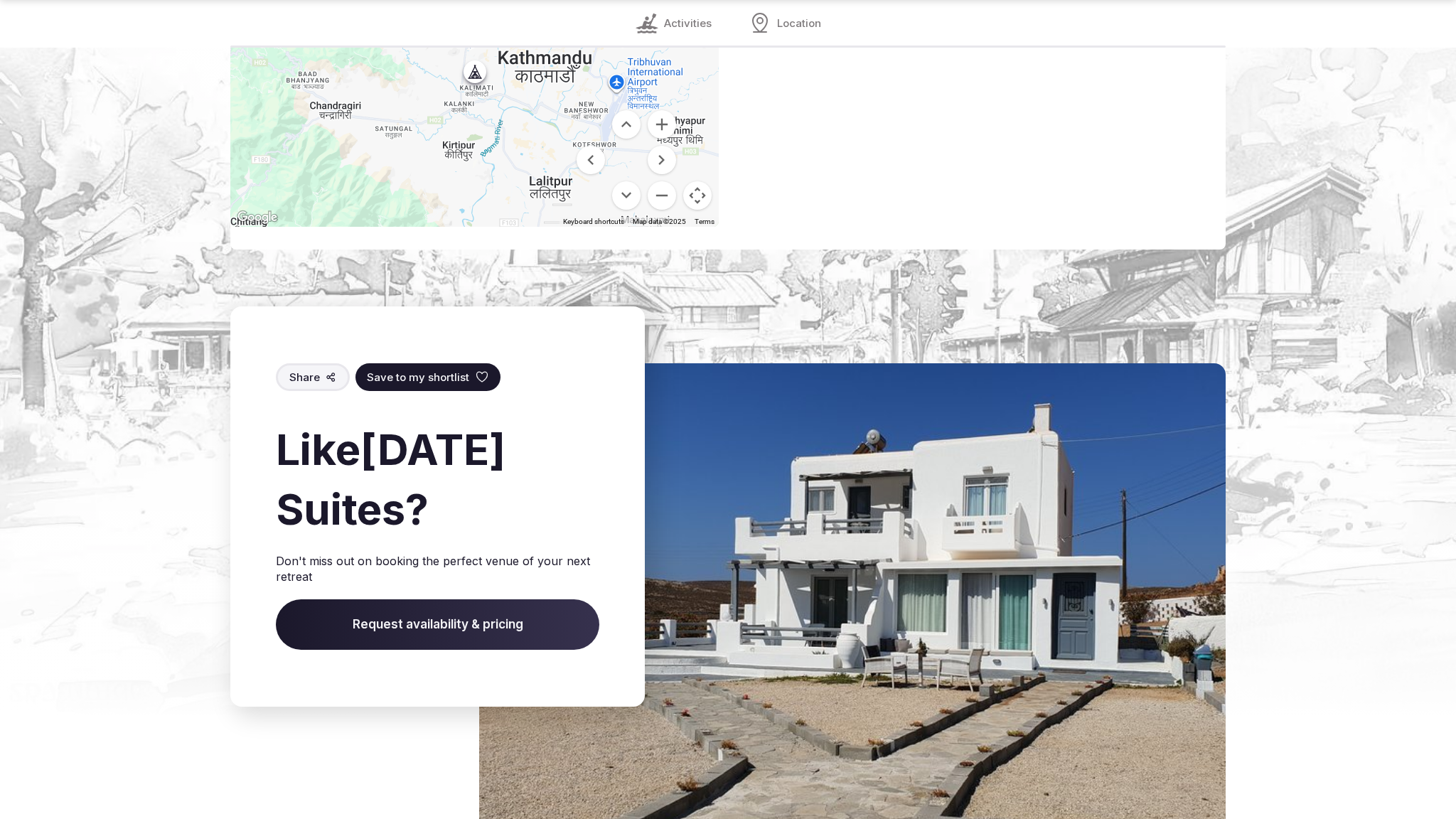
scroll to position [2085, 0]
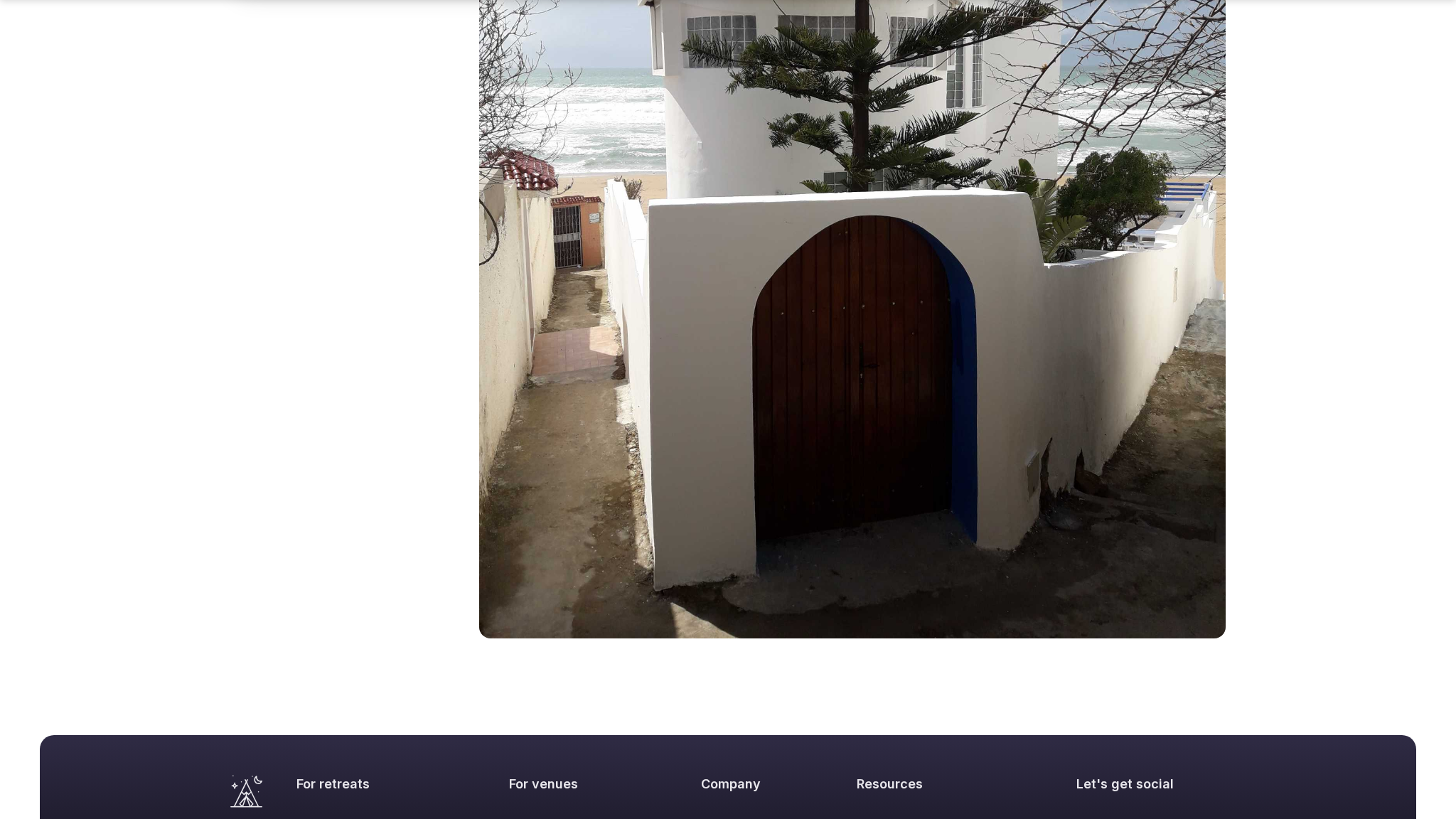
scroll to position [1887, 0]
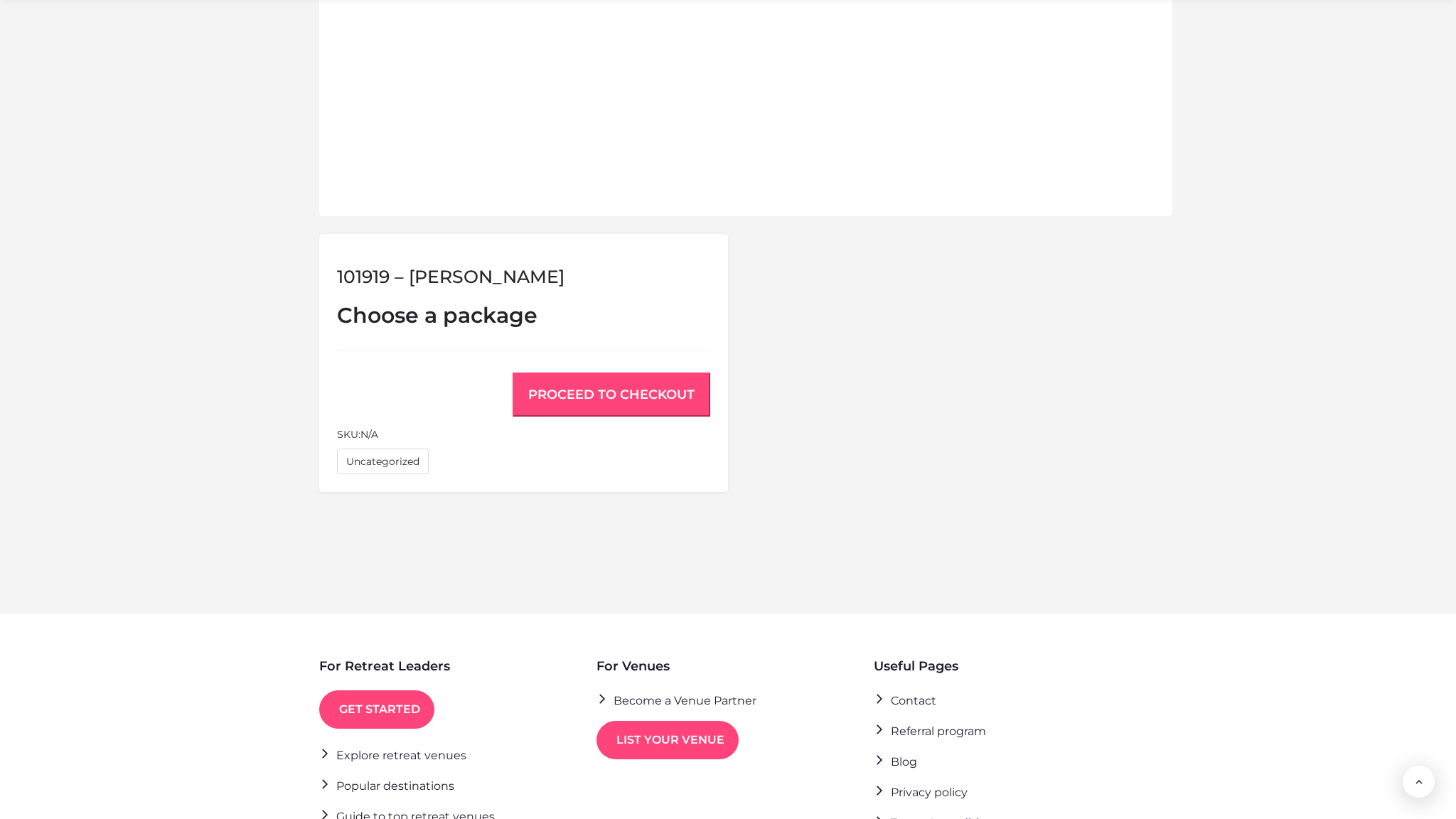
scroll to position [906, 0]
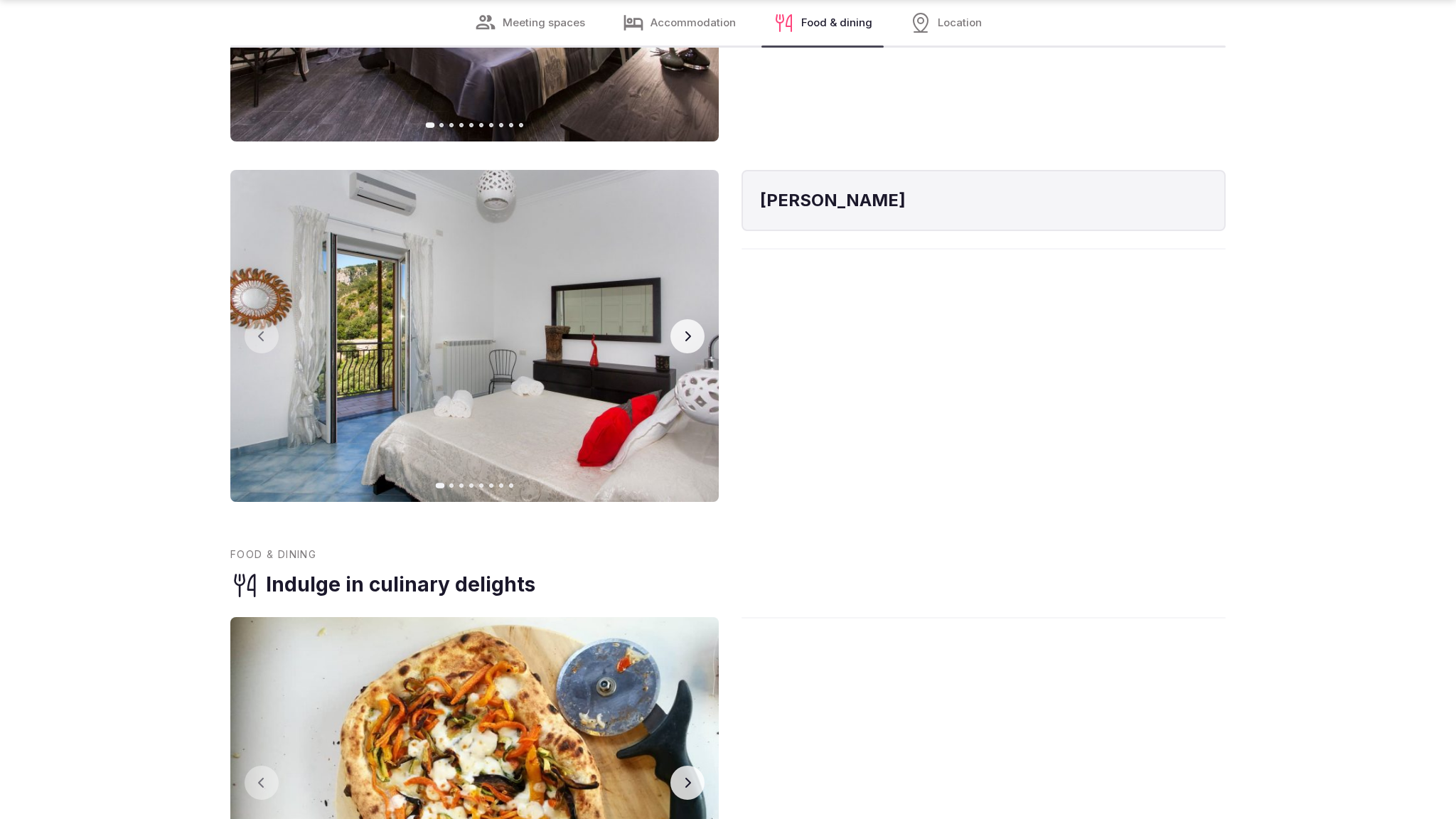
scroll to position [3018, 0]
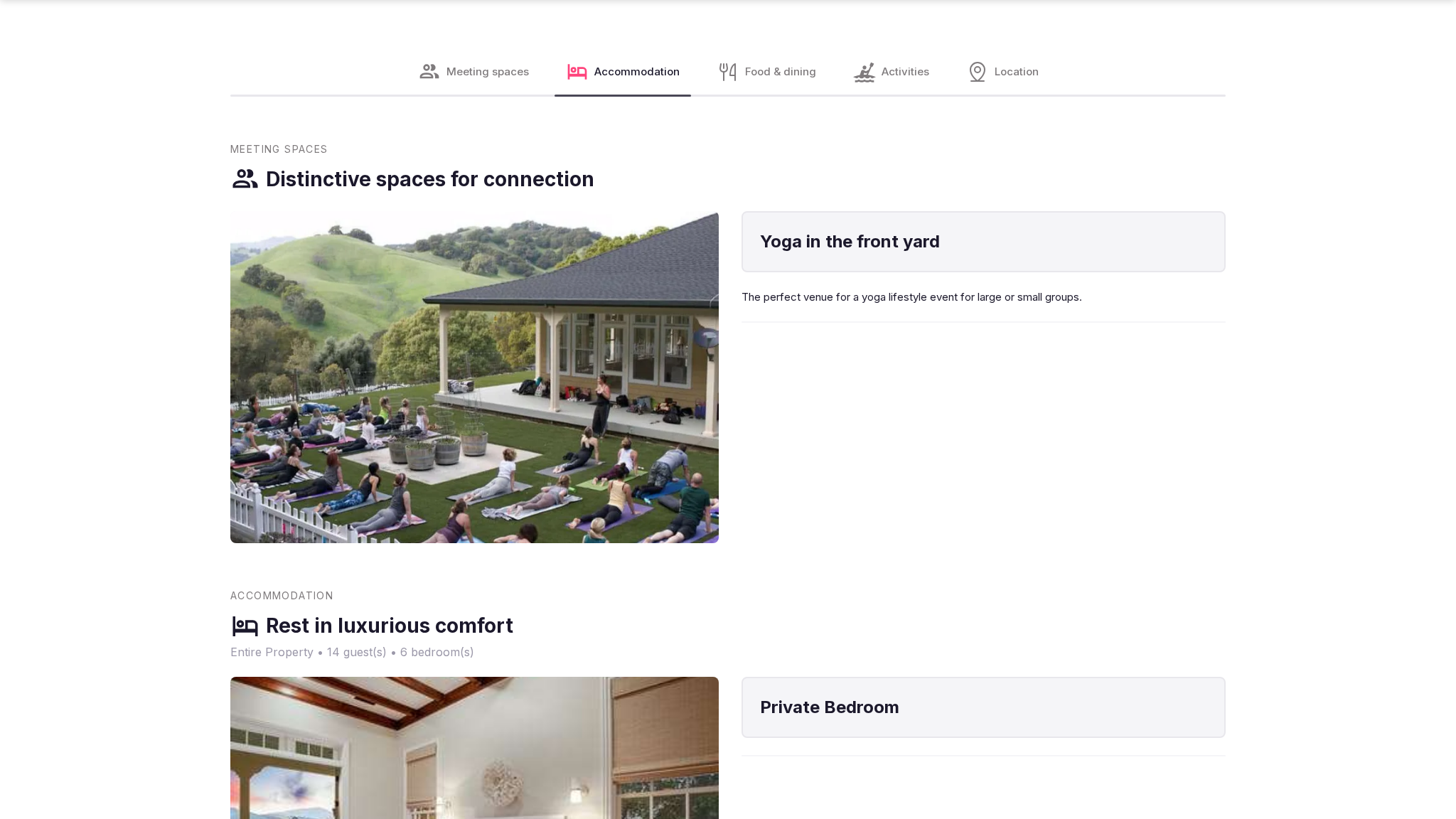
scroll to position [2281, 0]
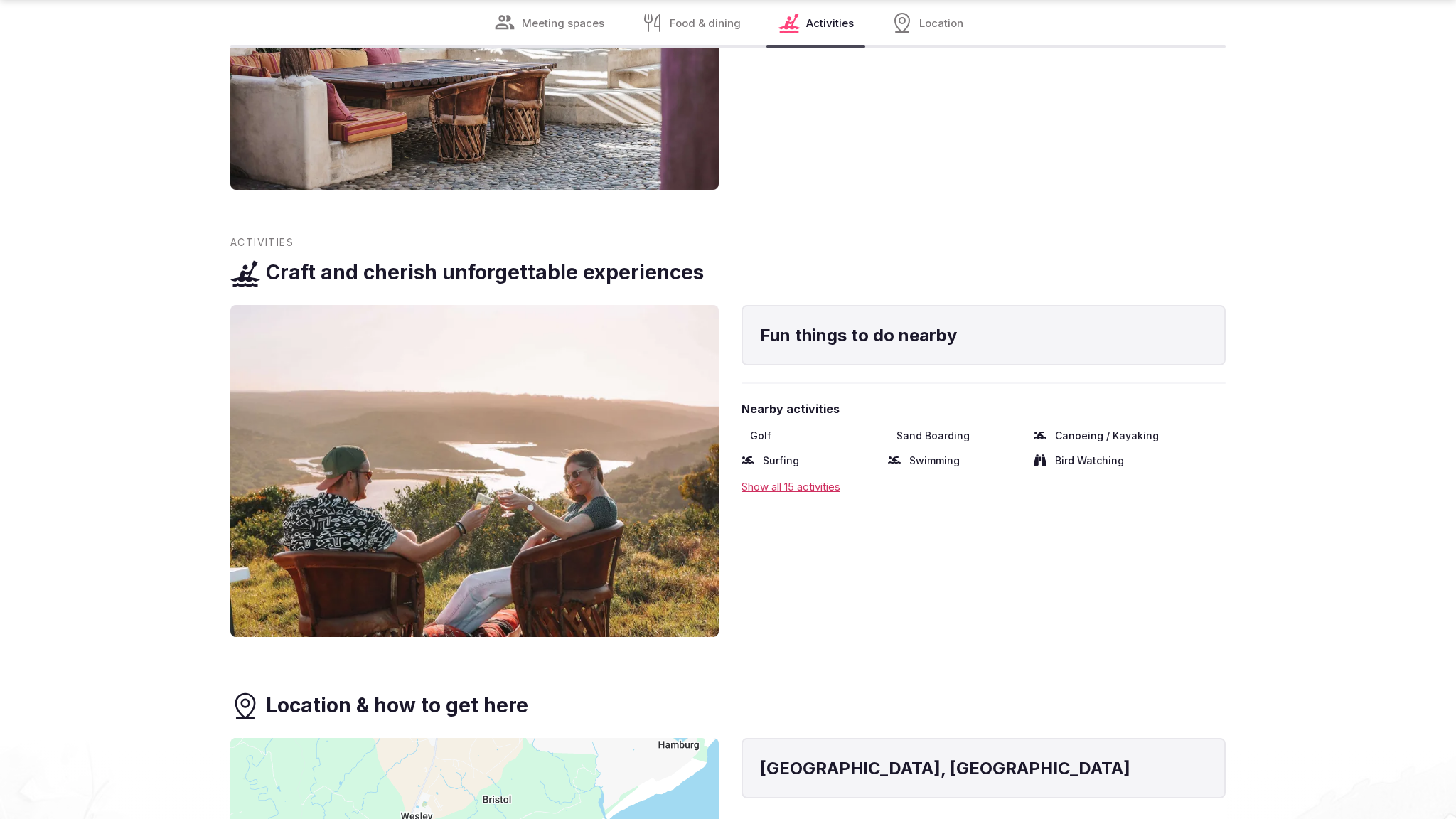
scroll to position [3018, 0]
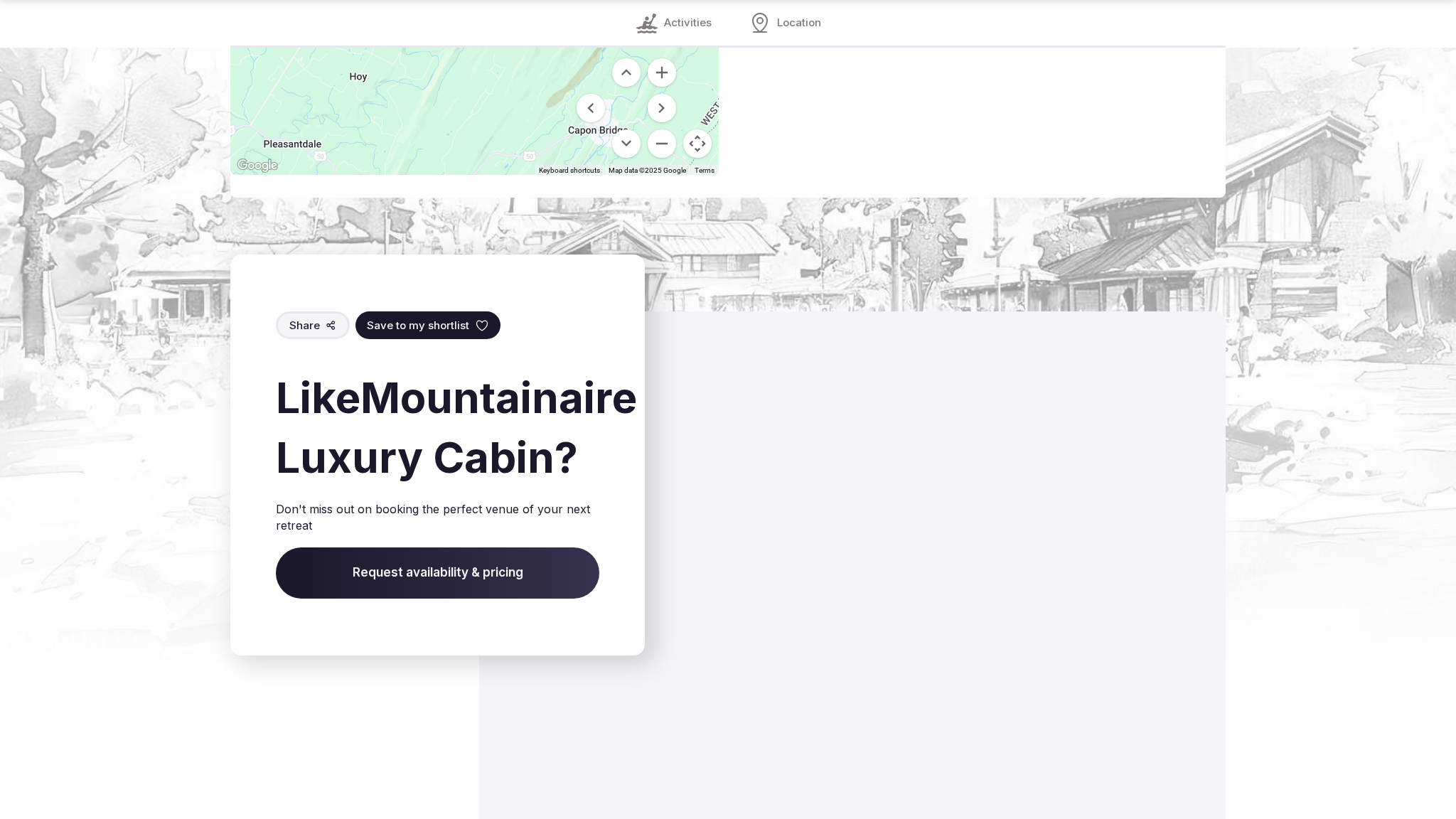
scroll to position [2120, 0]
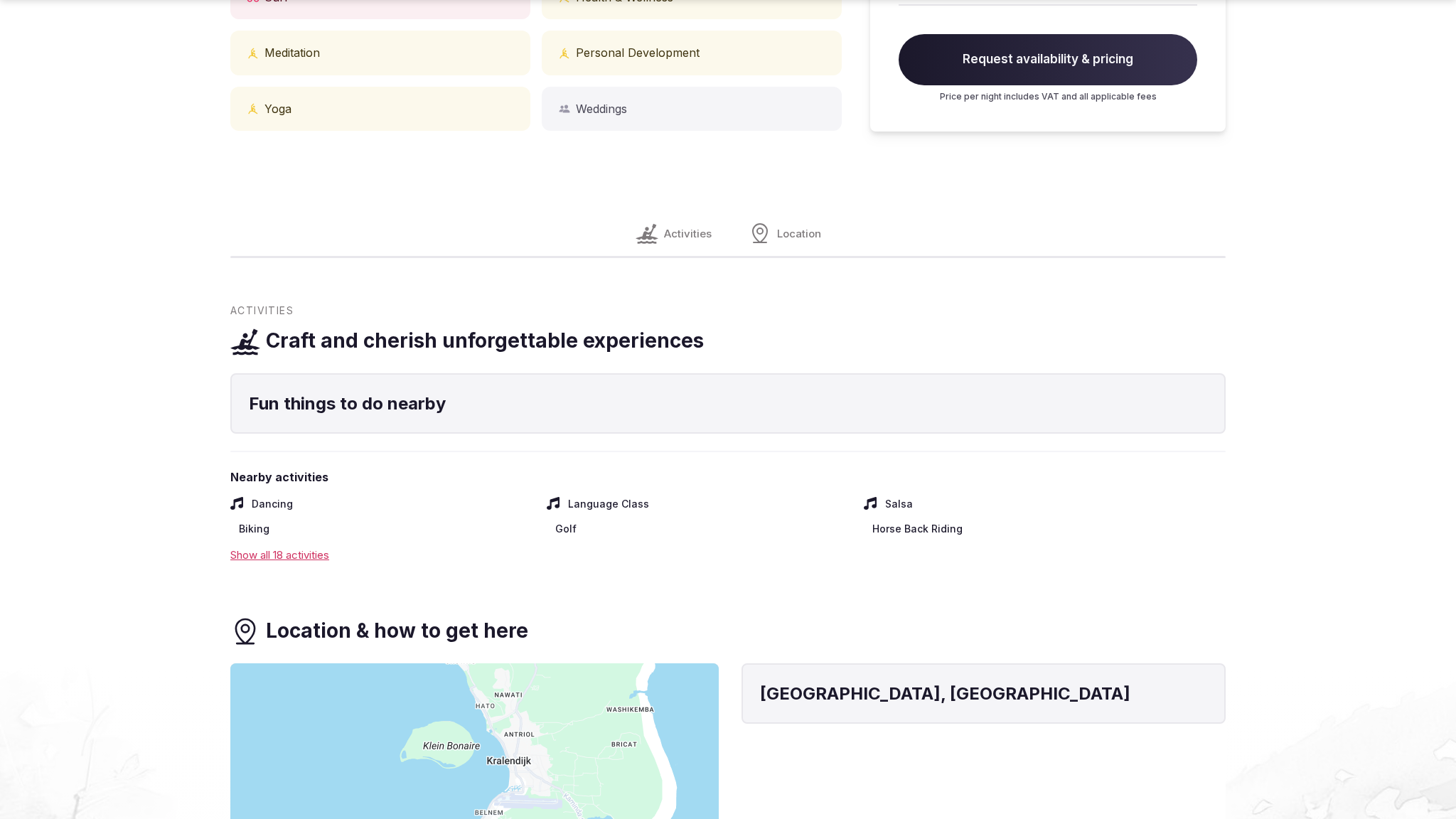
scroll to position [1535, 0]
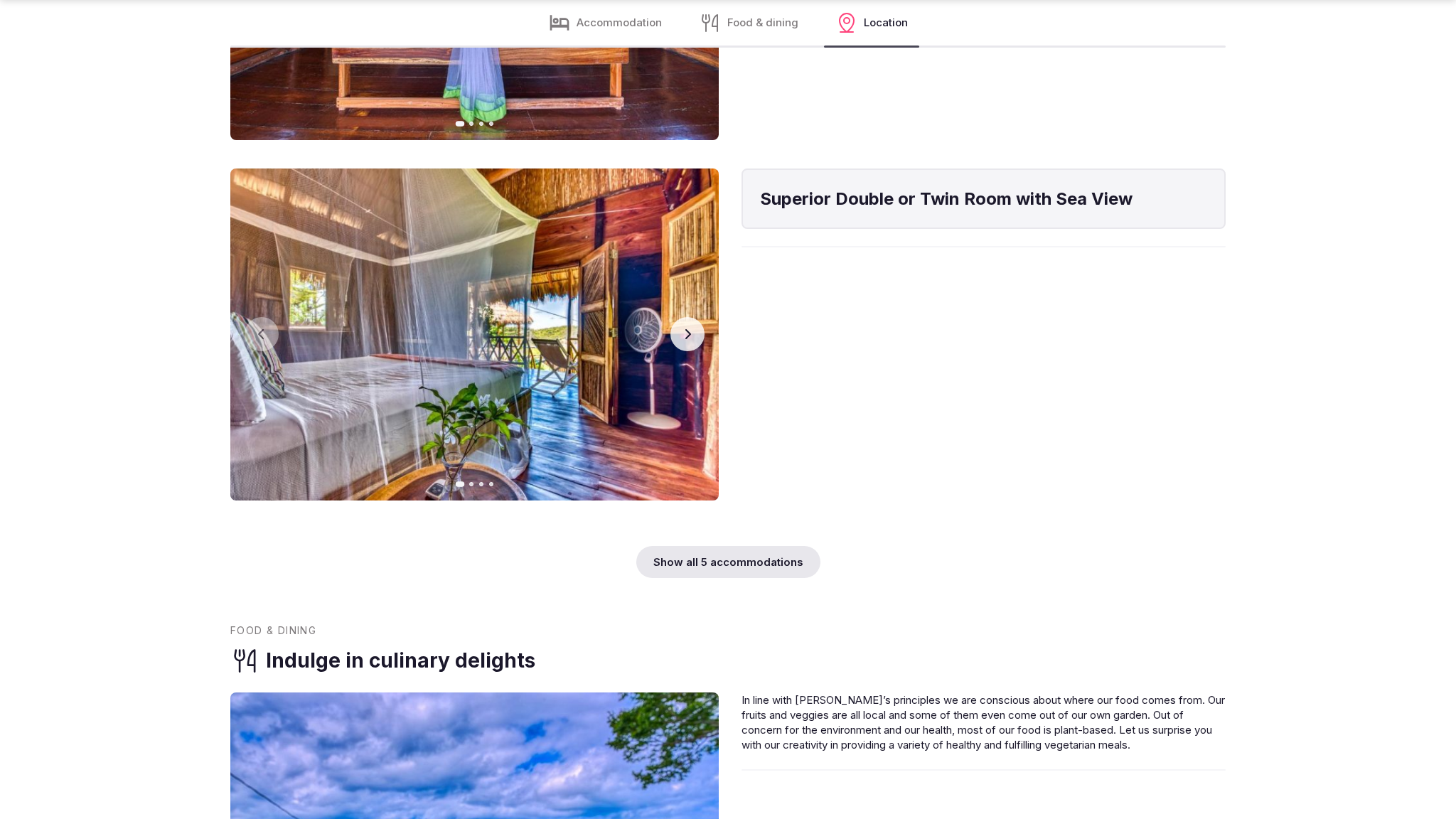
scroll to position [3065, 0]
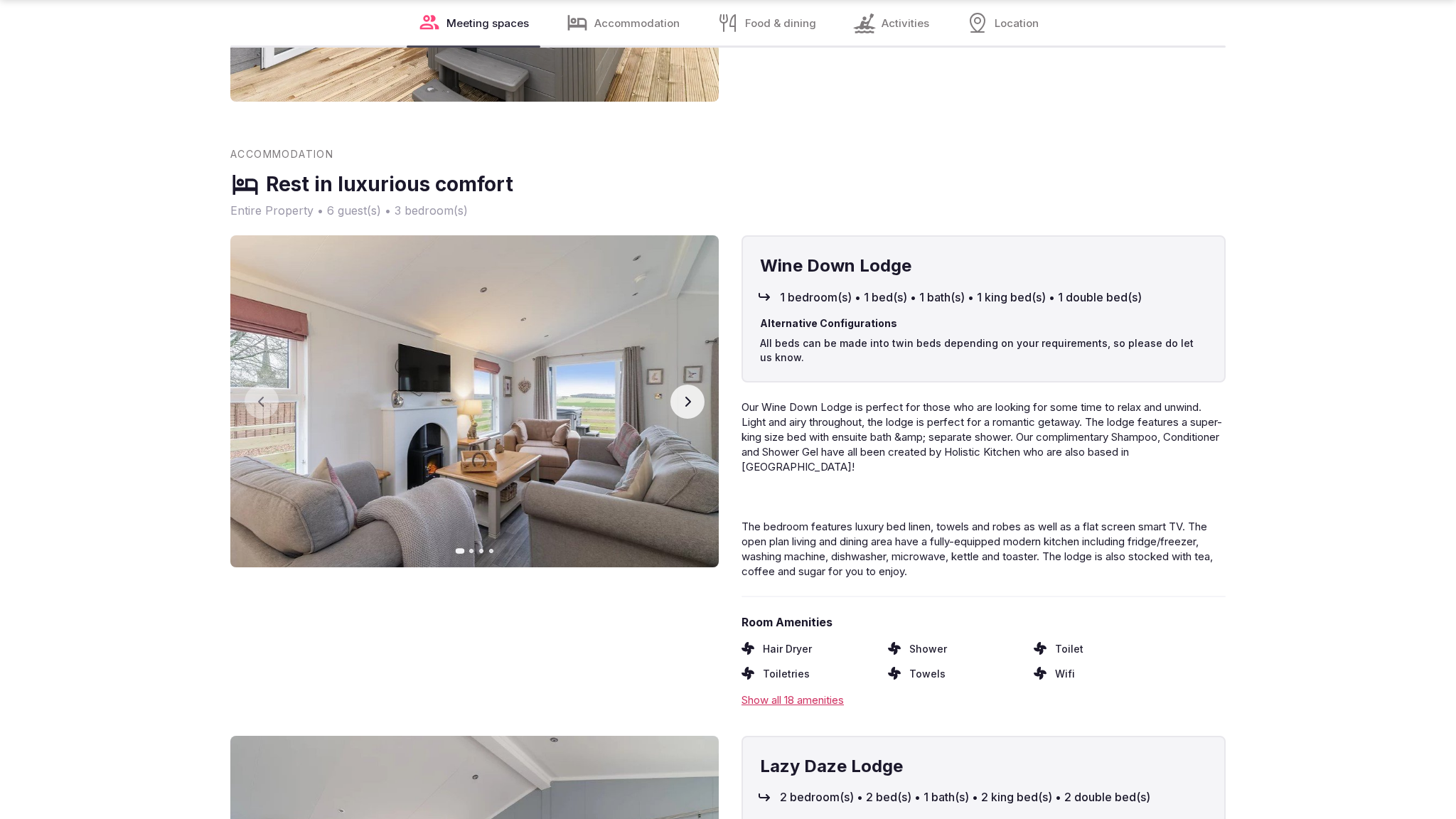
scroll to position [3018, 0]
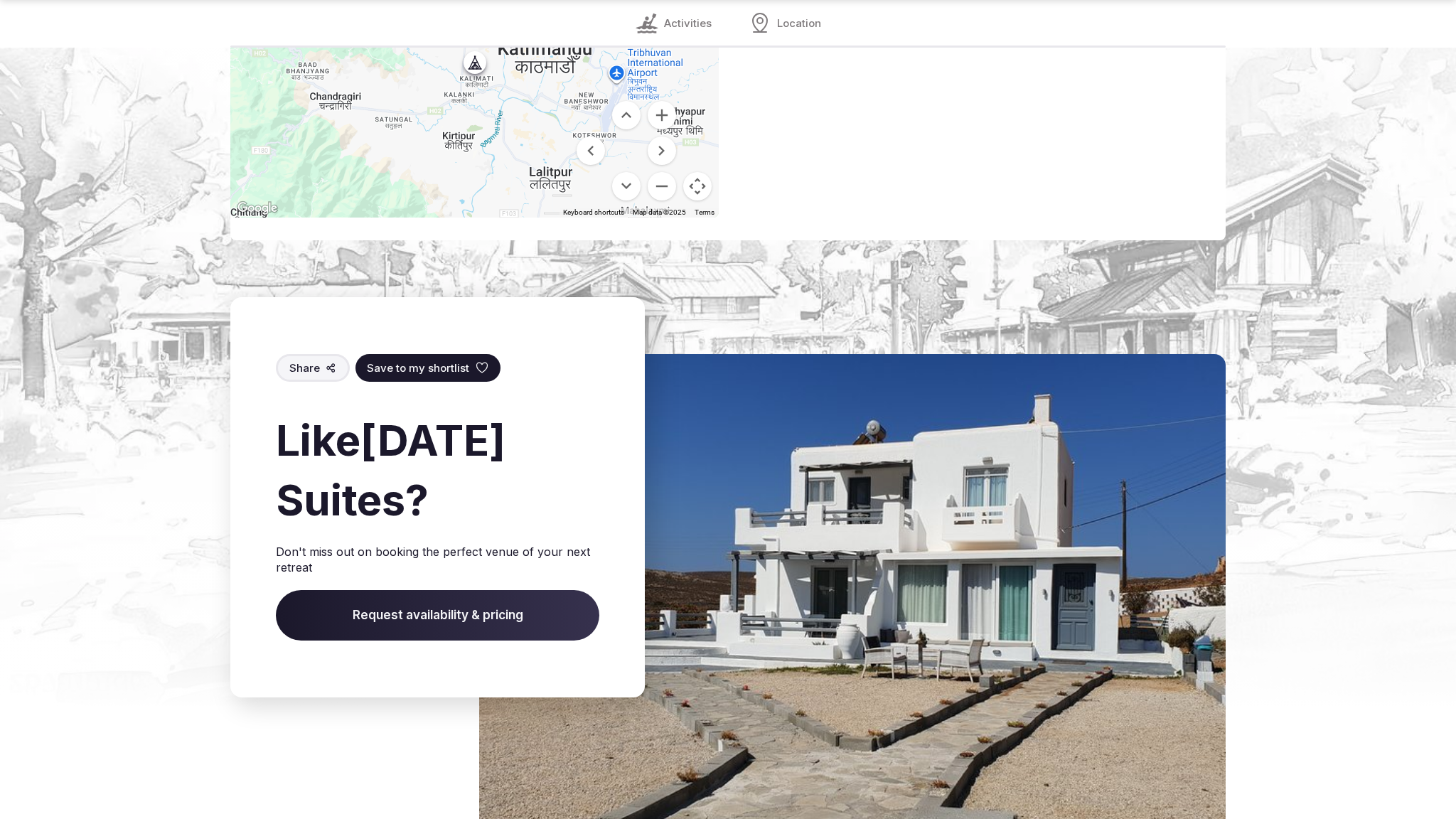
scroll to position [2085, 0]
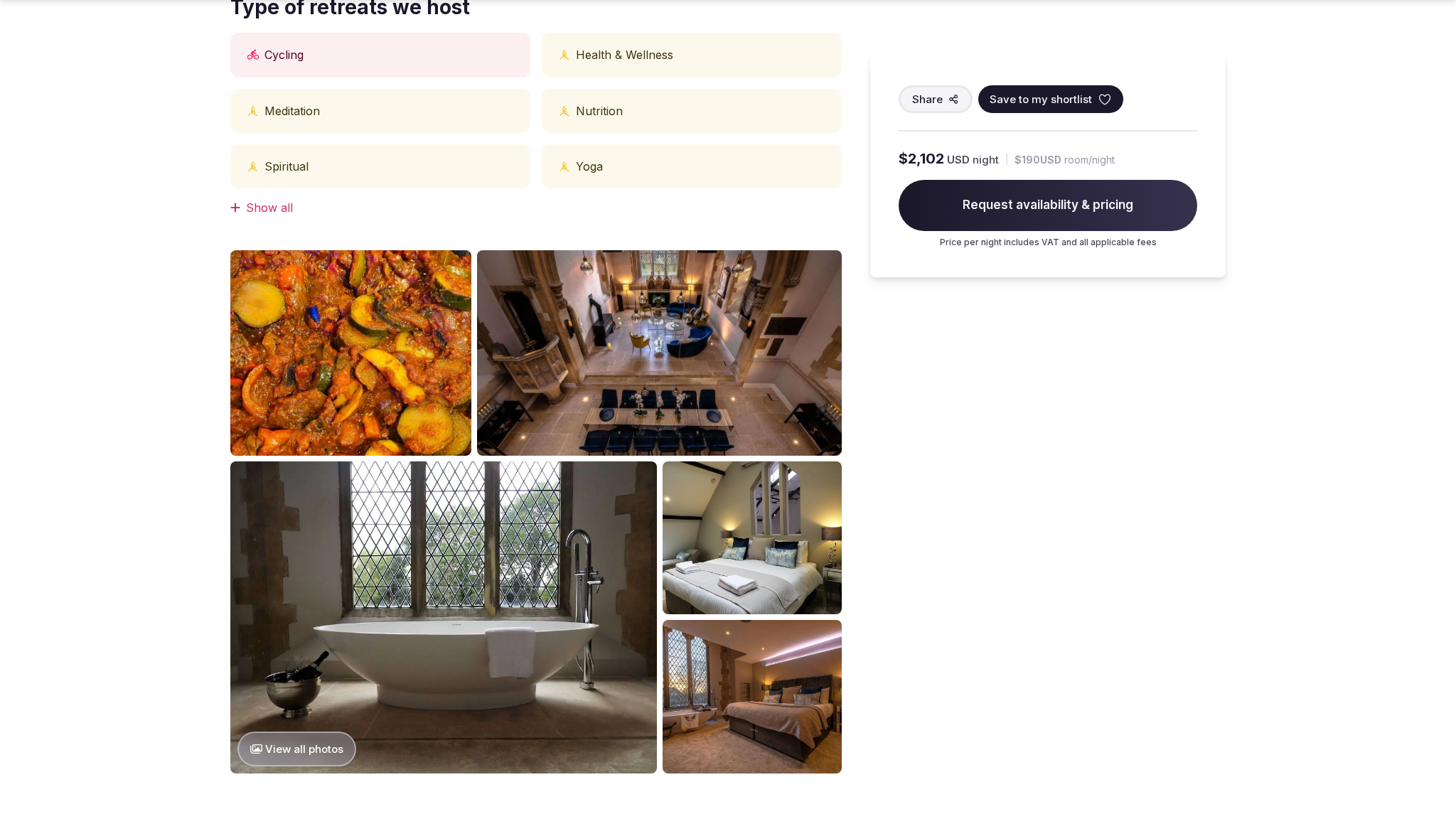
scroll to position [1492, 0]
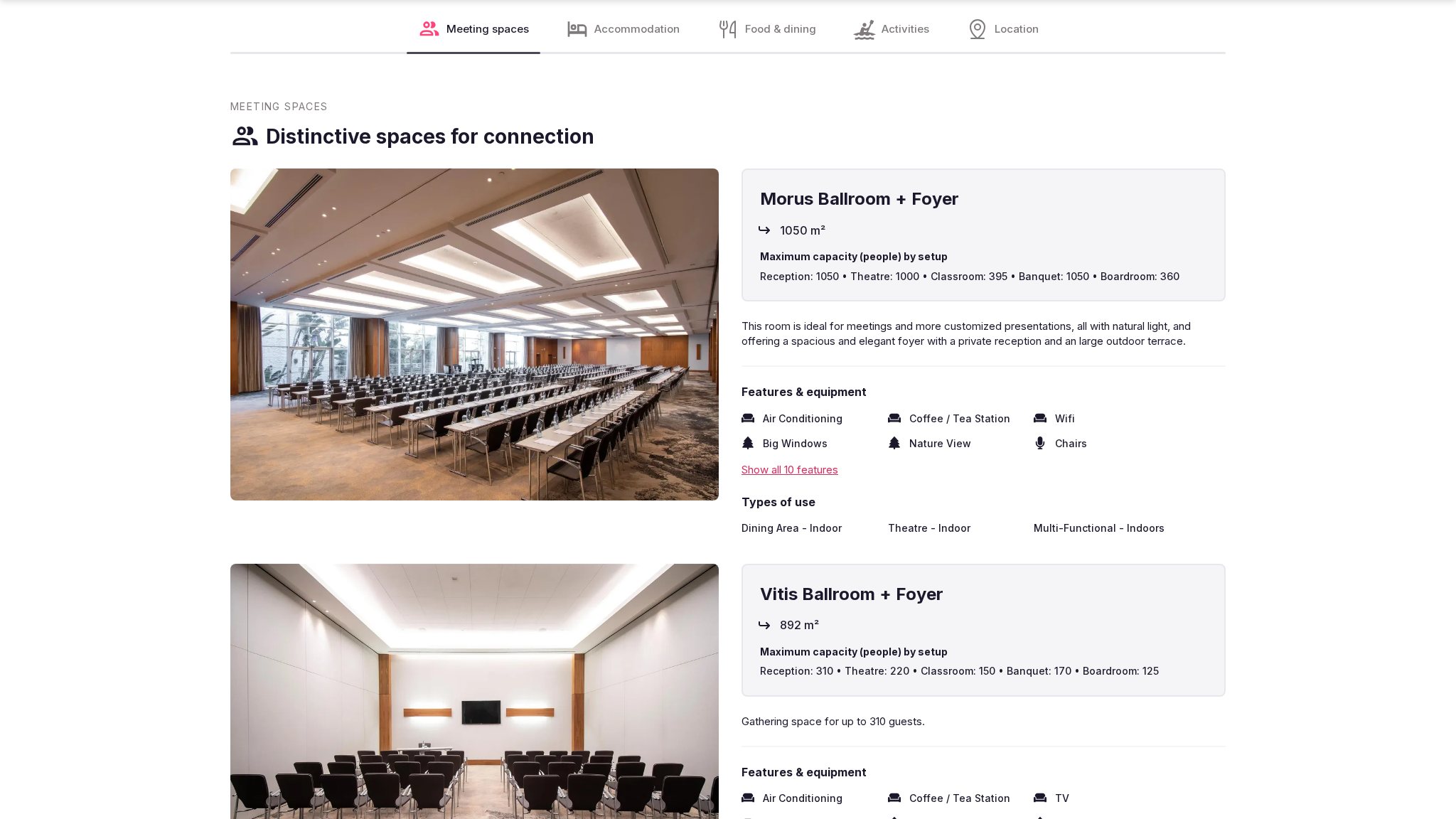
scroll to position [2324, 0]
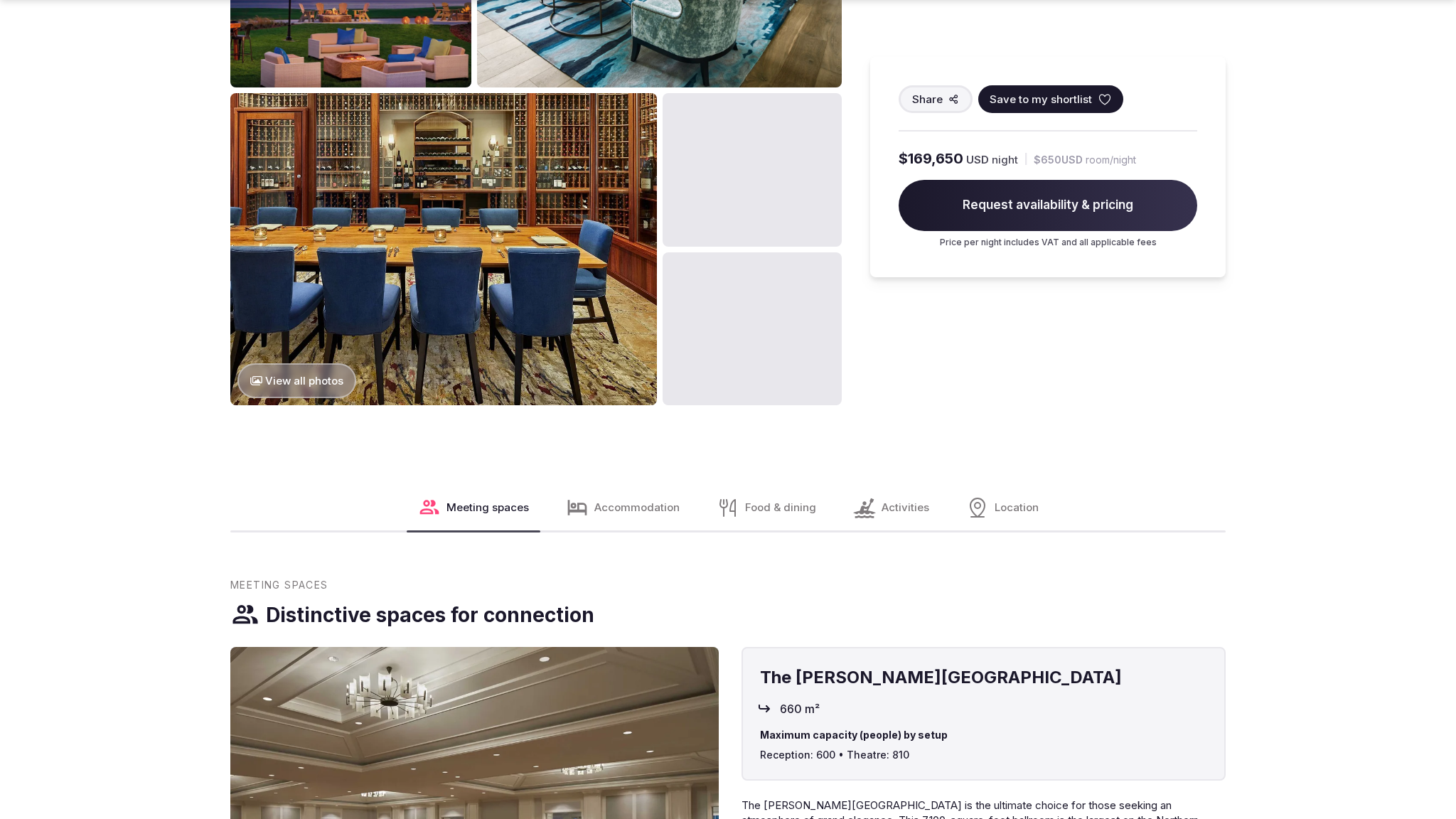
scroll to position [2324, 0]
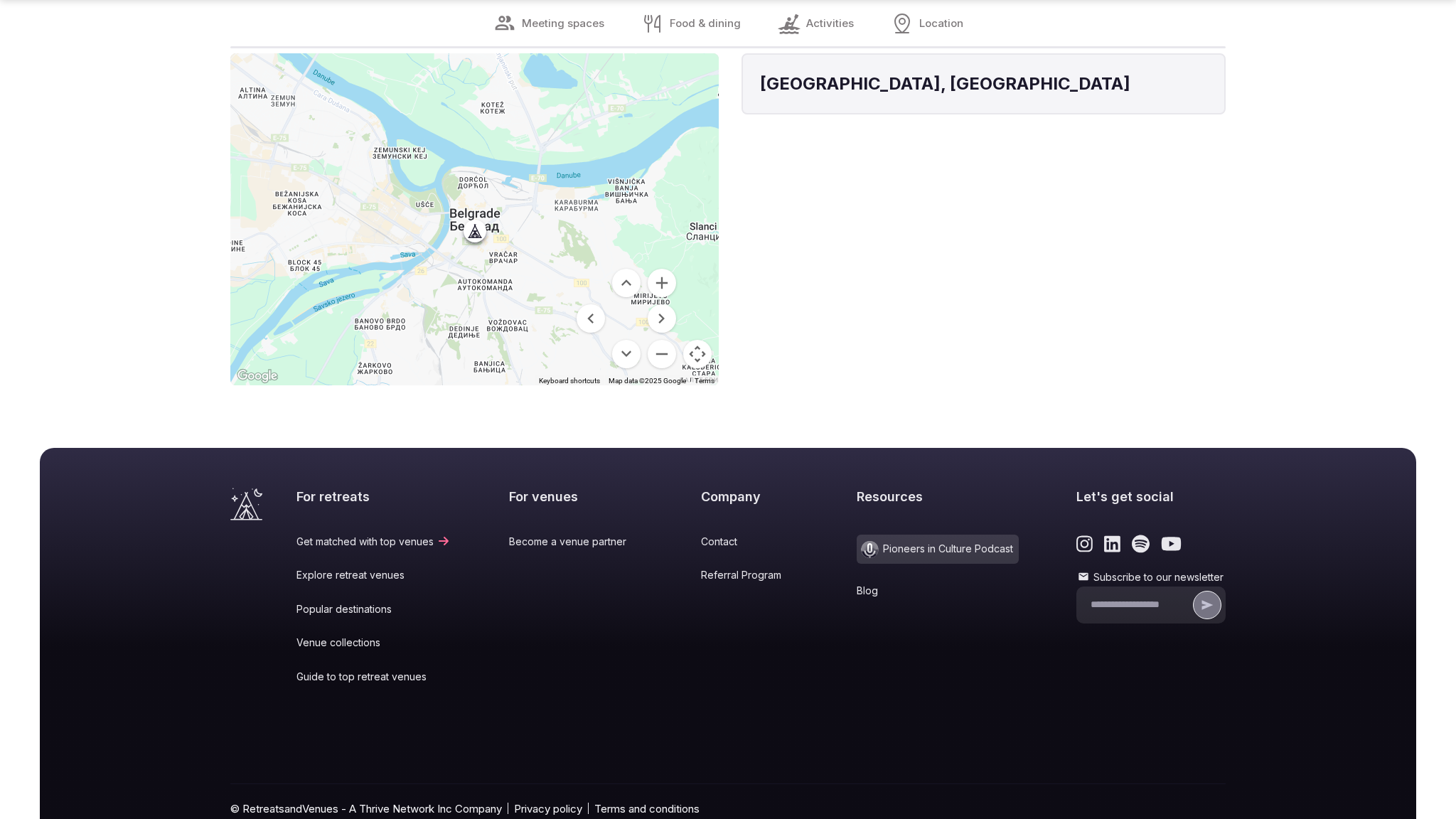
scroll to position [2341, 0]
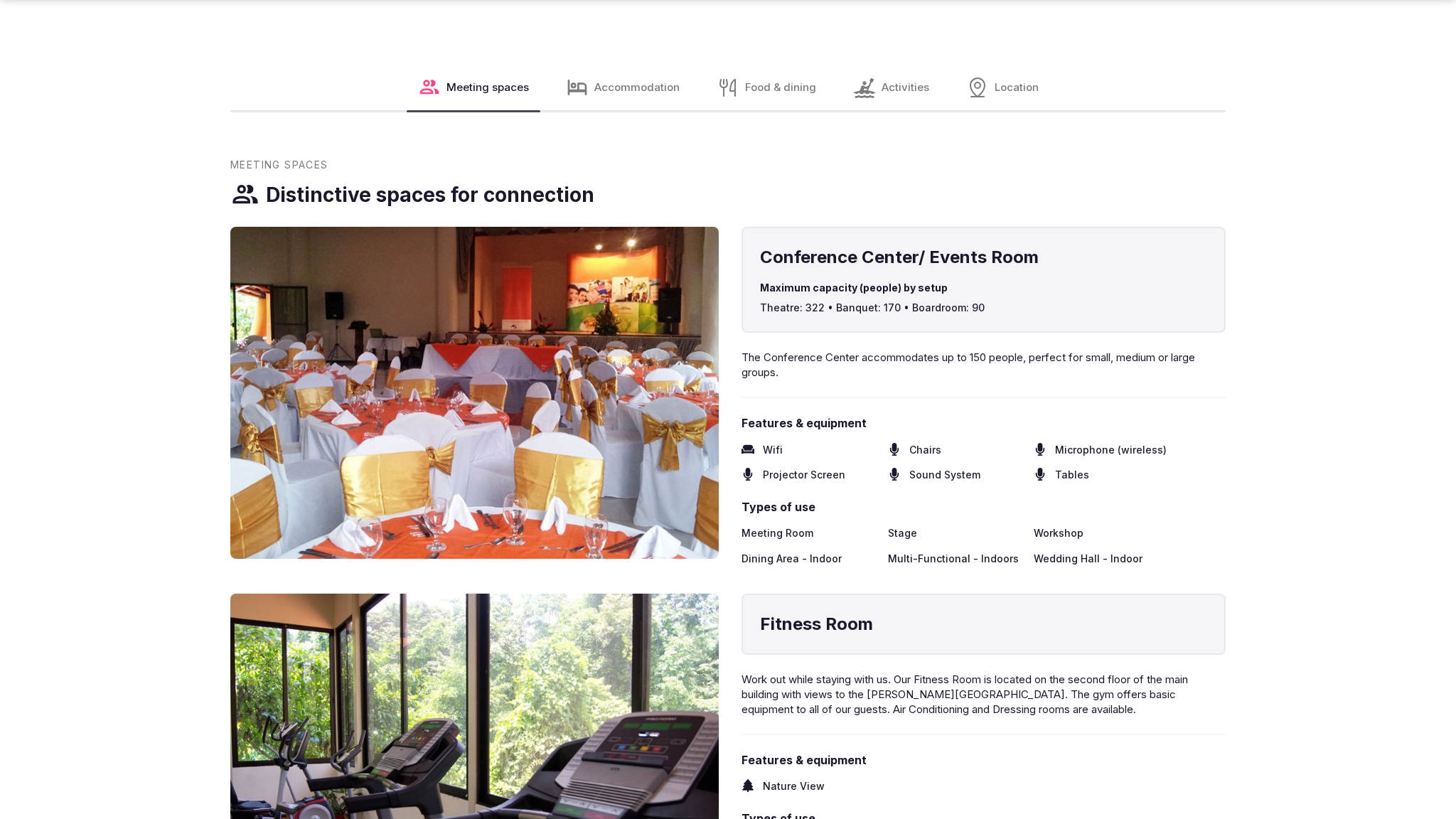
scroll to position [2281, 0]
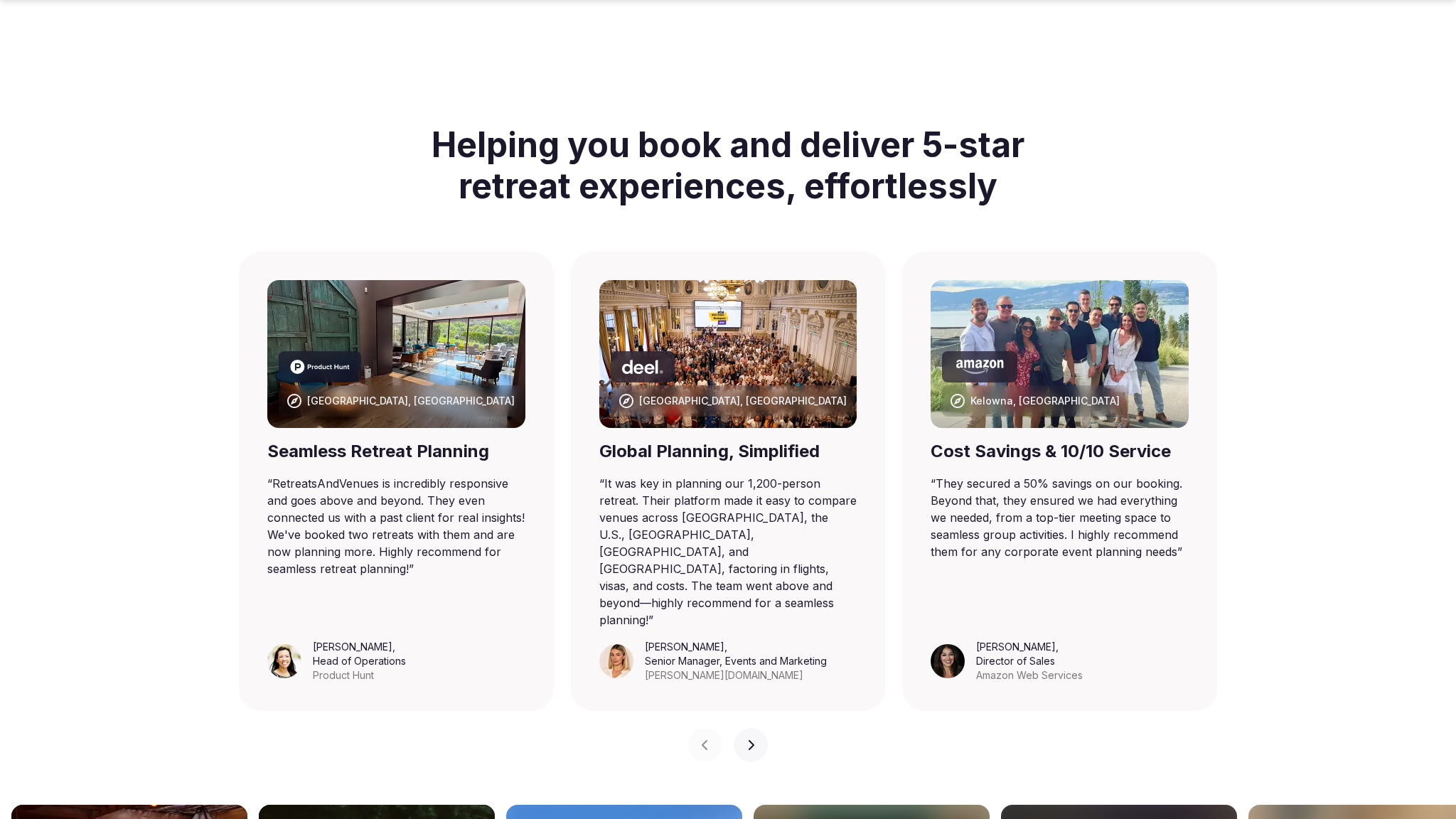
scroll to position [1535, 0]
